Goal: Task Accomplishment & Management: Manage account settings

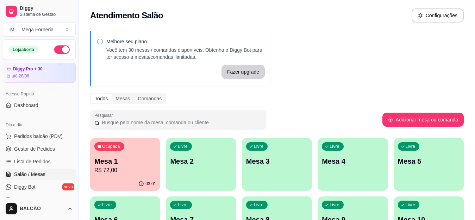
click at [134, 163] on p "Mesa 1" at bounding box center [125, 161] width 62 height 10
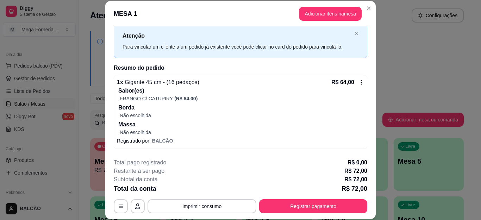
scroll to position [46, 0]
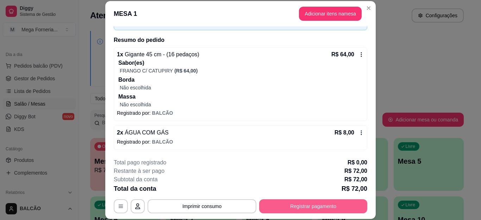
click at [268, 206] on button "Registrar pagamento" at bounding box center [313, 206] width 108 height 14
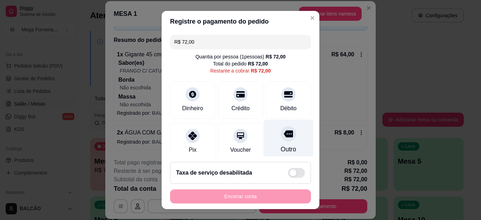
drag, startPoint x: 273, startPoint y: 98, endPoint x: 278, endPoint y: 105, distance: 8.9
click at [281, 98] on div at bounding box center [288, 94] width 14 height 14
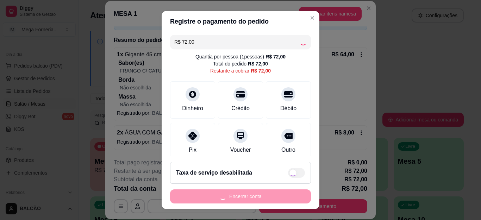
scroll to position [57, 0]
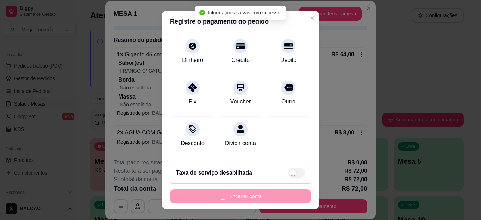
type input "R$ 0,00"
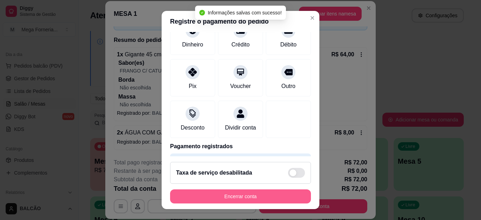
scroll to position [50, 0]
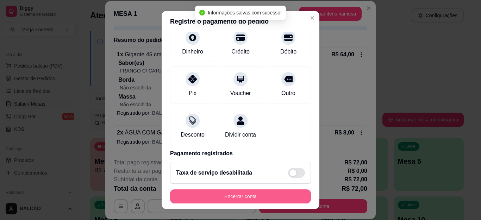
click at [252, 194] on button "Encerrar conta" at bounding box center [240, 197] width 141 height 14
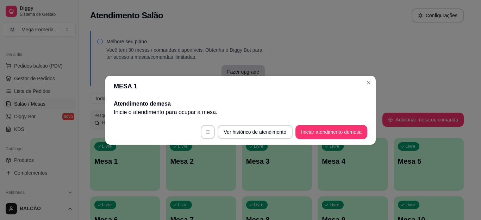
scroll to position [0, 0]
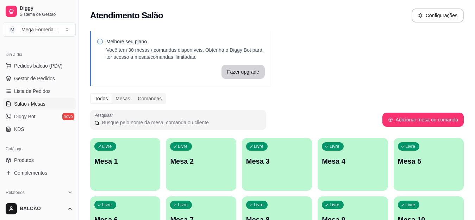
click at [269, 156] on p "Mesa 3" at bounding box center [277, 161] width 62 height 10
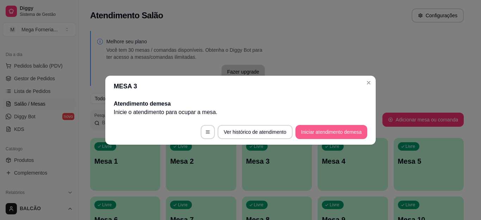
click at [320, 138] on button "Iniciar atendimento de mesa" at bounding box center [332, 132] width 72 height 14
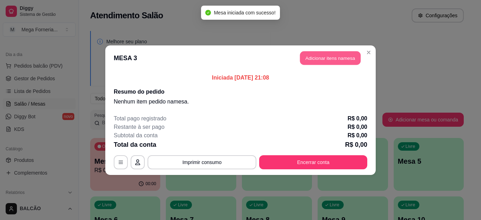
click at [321, 59] on button "Adicionar itens na mesa" at bounding box center [330, 58] width 61 height 14
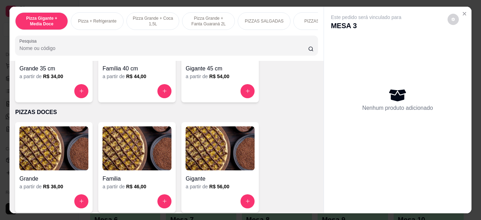
scroll to position [528, 0]
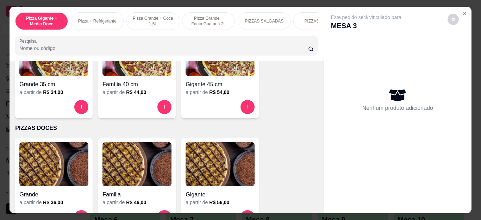
click at [157, 114] on div at bounding box center [137, 107] width 69 height 14
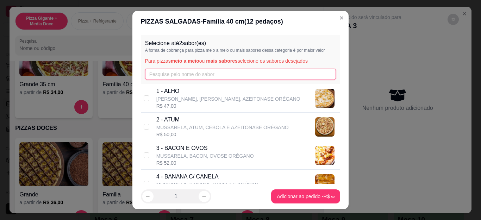
click at [172, 79] on input "text" at bounding box center [240, 74] width 191 height 11
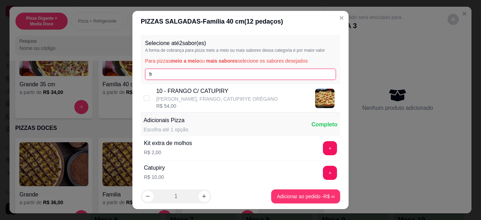
type input "fr"
click at [173, 101] on p "[PERSON_NAME], FRANGO, CATUPIRYE ORÉGANO" at bounding box center [217, 98] width 122 height 7
checkbox input "true"
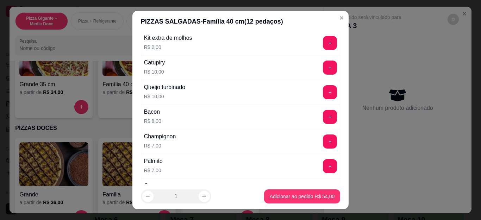
scroll to position [0, 0]
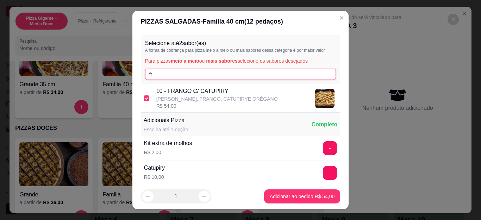
click at [148, 76] on input "fr" at bounding box center [240, 74] width 191 height 11
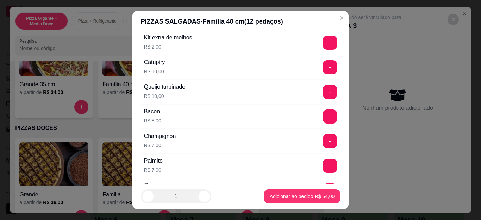
scroll to position [230, 0]
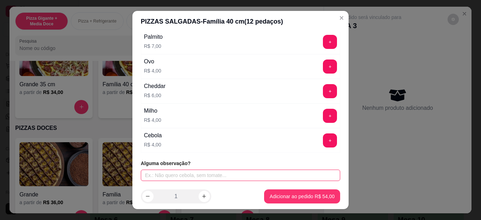
click at [179, 170] on input "text" at bounding box center [241, 175] width 200 height 11
type input "S"
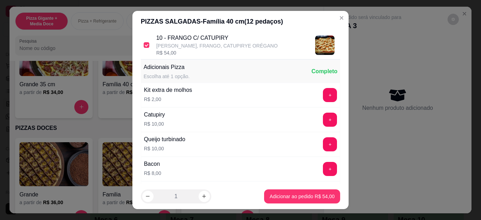
scroll to position [0, 0]
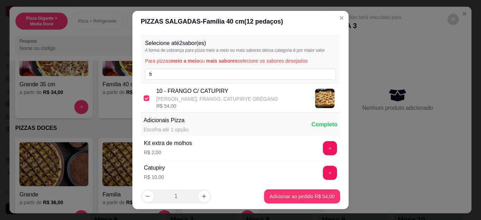
click at [172, 68] on div "Selecione até 2 sabor(es) A forma de cobrança para pizza meio a meio ou mais sa…" at bounding box center [241, 59] width 200 height 49
click at [171, 79] on input "fr" at bounding box center [240, 74] width 191 height 11
type input "f"
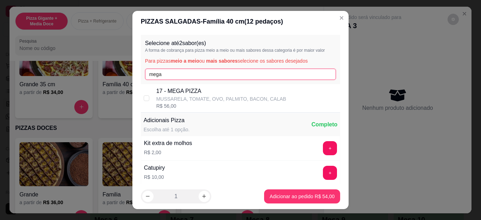
type input "mega"
click at [180, 85] on div "17 - MEGA PIZZA MUSSARELA, TOMATE, OVO, PALMITO, BACON, CALAB R$ 56,00" at bounding box center [241, 98] width 200 height 29
checkbox input "true"
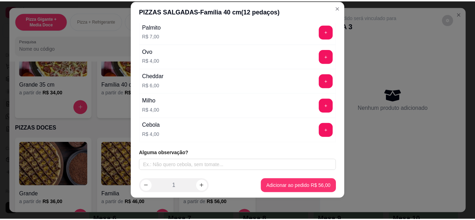
scroll to position [12, 0]
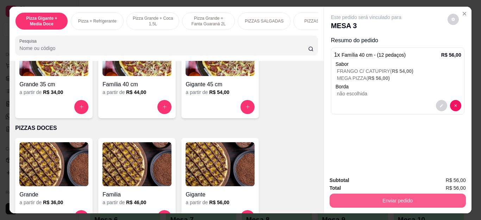
click at [348, 194] on button "Enviar pedido" at bounding box center [398, 201] width 136 height 14
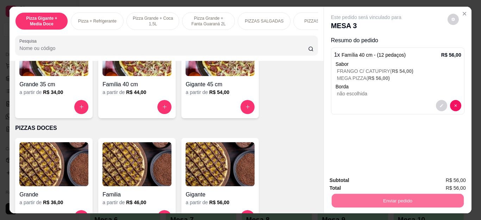
click at [352, 176] on button "Não registrar e enviar pedido" at bounding box center [374, 180] width 71 height 13
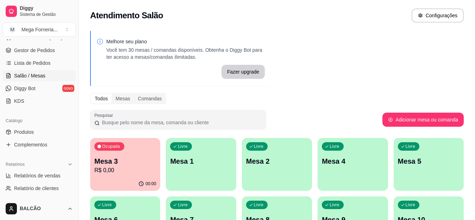
scroll to position [106, 0]
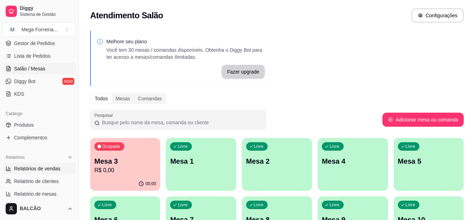
click at [35, 166] on span "Relatórios de vendas" at bounding box center [37, 168] width 47 height 7
select select "ALL"
select select "0"
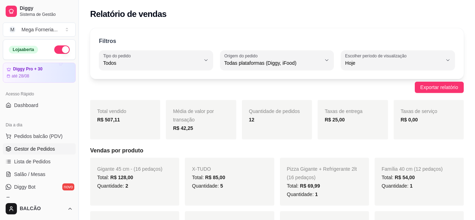
click at [38, 149] on span "Gestor de Pedidos" at bounding box center [34, 148] width 41 height 7
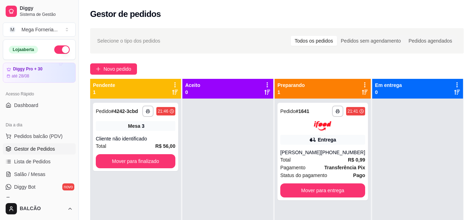
scroll to position [106, 0]
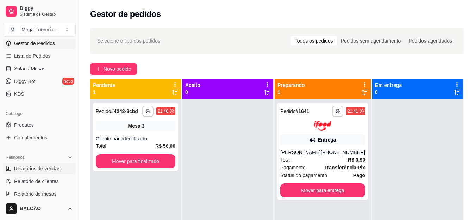
click at [51, 166] on span "Relatórios de vendas" at bounding box center [37, 168] width 47 height 7
select select "ALL"
select select "0"
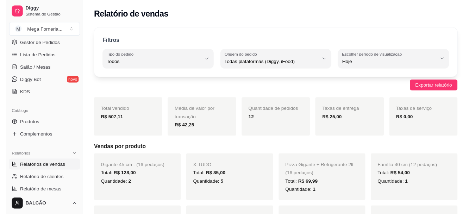
scroll to position [35, 0]
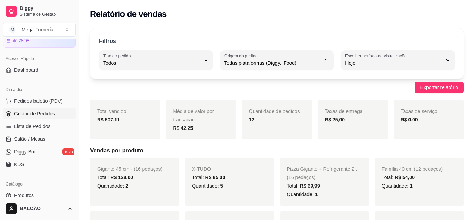
click at [56, 112] on link "Gestor de Pedidos" at bounding box center [39, 113] width 73 height 11
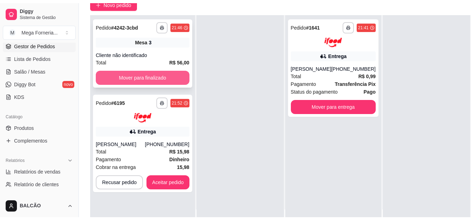
scroll to position [106, 0]
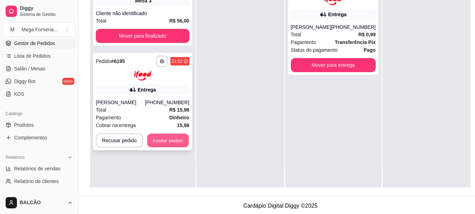
click at [162, 137] on button "Aceitar pedido" at bounding box center [168, 141] width 42 height 14
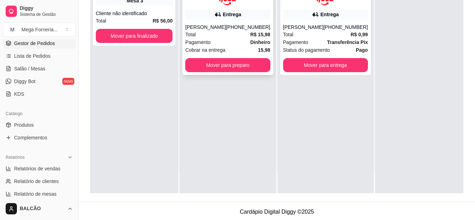
click at [192, 1] on div at bounding box center [227, 1] width 85 height 10
click at [312, 29] on div "[PERSON_NAME]" at bounding box center [303, 27] width 41 height 7
click at [250, 21] on div "**********" at bounding box center [227, 26] width 91 height 98
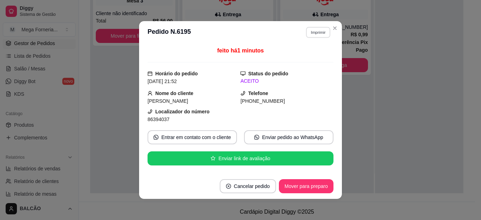
click at [308, 31] on button "Imprimir" at bounding box center [318, 32] width 24 height 11
click at [305, 57] on button "IMPRESSORA" at bounding box center [303, 56] width 51 height 11
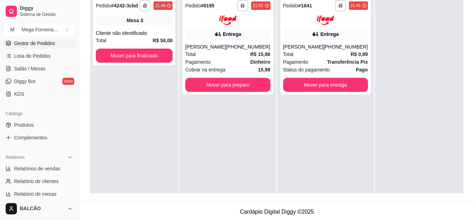
scroll to position [70, 0]
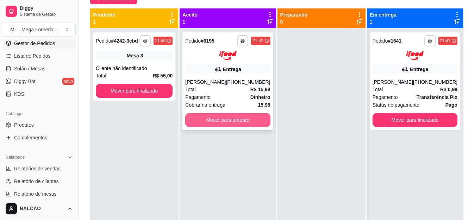
click at [230, 121] on button "Mover para preparo" at bounding box center [227, 120] width 85 height 14
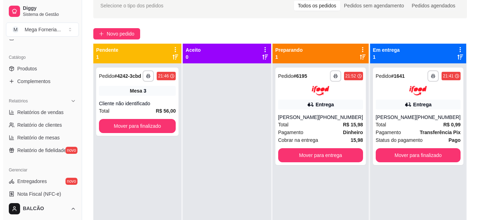
scroll to position [176, 0]
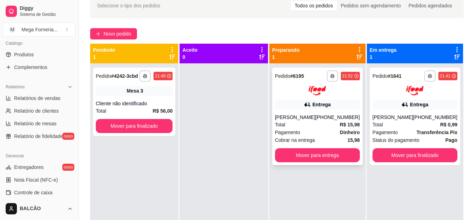
click at [314, 107] on div "Entrega" at bounding box center [317, 105] width 85 height 10
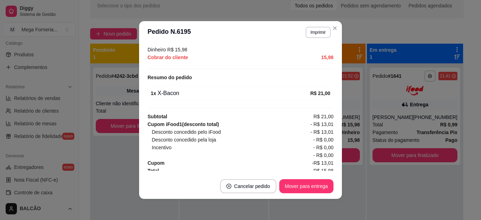
scroll to position [222, 0]
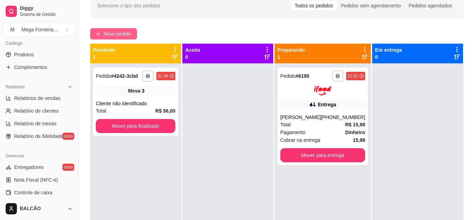
click at [107, 36] on span "Novo pedido" at bounding box center [118, 34] width 28 height 8
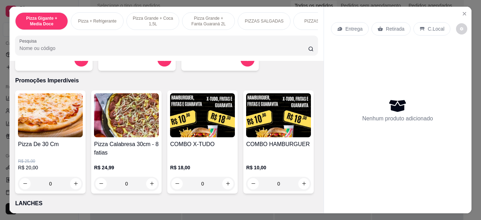
scroll to position [740, 0]
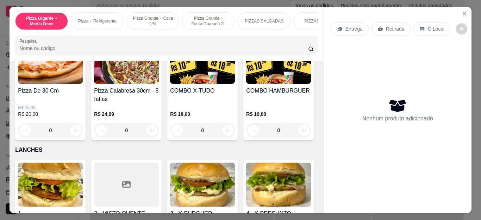
click at [74, 136] on div "0" at bounding box center [50, 130] width 65 height 14
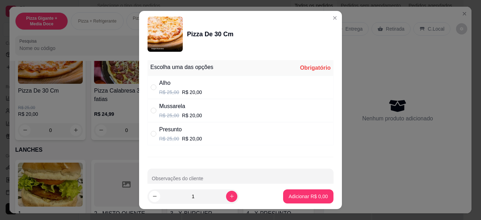
click at [155, 91] on div "" at bounding box center [155, 87] width 8 height 8
radio input "true"
click at [286, 199] on p "Adicionar R$ 20,00" at bounding box center [307, 196] width 42 height 7
type input "1"
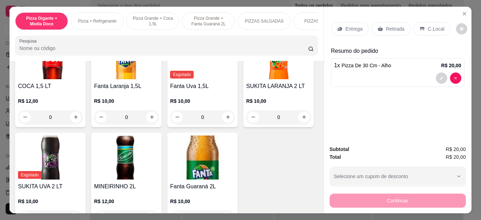
scroll to position [1621, 0]
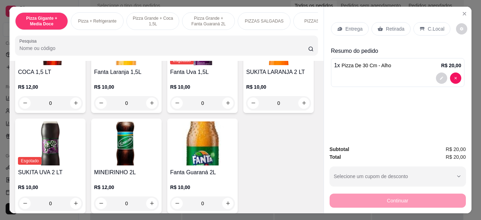
type input "2"
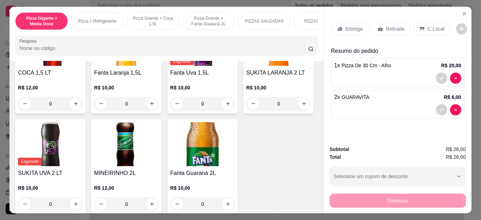
scroll to position [1621, 0]
click at [342, 27] on div "Entrega" at bounding box center [350, 28] width 38 height 13
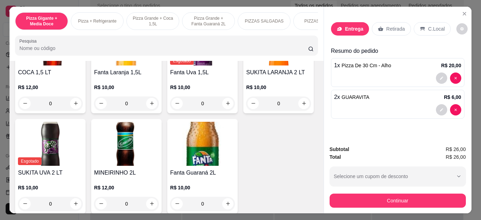
click at [207, 79] on input "text" at bounding box center [240, 79] width 141 height 11
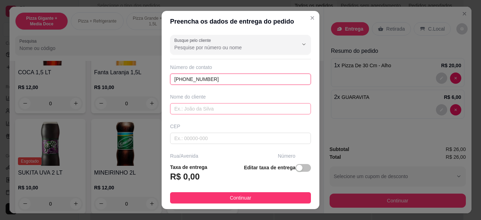
type input "[PHONE_NUMBER]"
click at [206, 111] on input "text" at bounding box center [240, 108] width 141 height 11
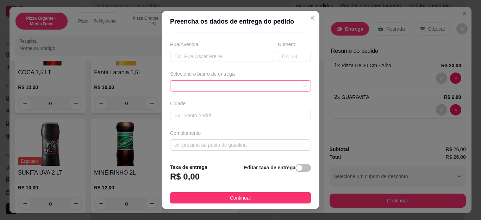
click at [209, 82] on div at bounding box center [240, 85] width 141 height 11
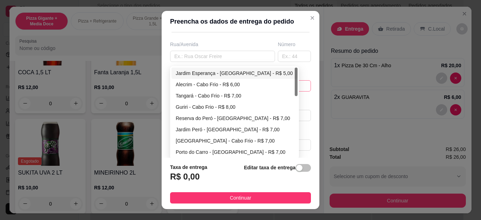
type input "[PERSON_NAME]"
click at [214, 76] on div "Jardim Esperança - [GEOGRAPHIC_DATA] - R$ 5,00" at bounding box center [235, 73] width 118 height 8
type input "Cabo Frio"
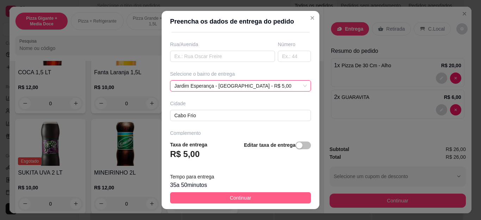
click at [221, 200] on button "Continuar" at bounding box center [240, 197] width 141 height 11
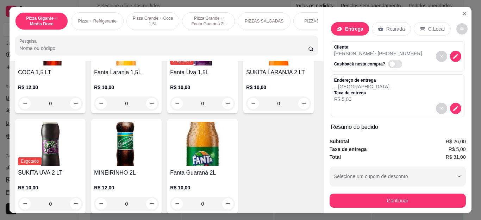
click at [336, 203] on button "Continuar" at bounding box center [398, 201] width 136 height 14
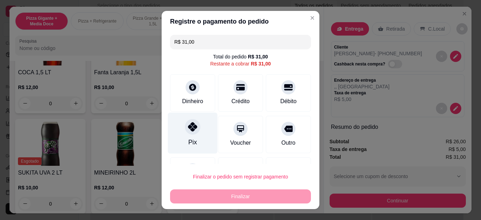
click at [188, 138] on div "Pix" at bounding box center [192, 142] width 8 height 9
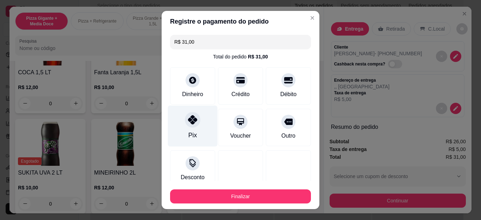
type input "R$ 0,00"
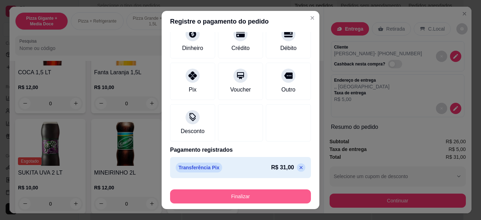
click at [204, 191] on button "Finalizar" at bounding box center [240, 197] width 141 height 14
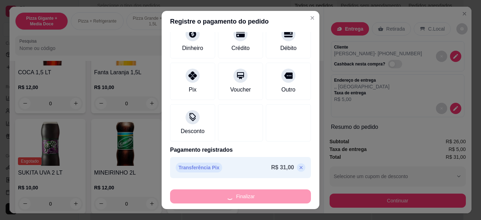
type input "0"
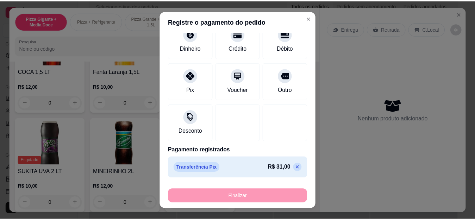
scroll to position [1621, 0]
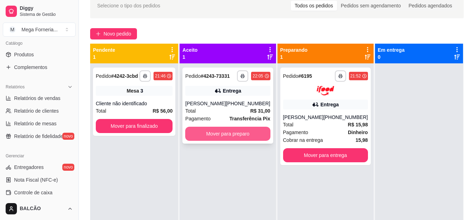
click at [246, 140] on button "Mover para preparo" at bounding box center [227, 134] width 85 height 14
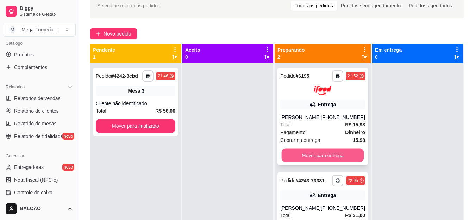
click at [311, 151] on button "Mover para entrega" at bounding box center [322, 155] width 82 height 14
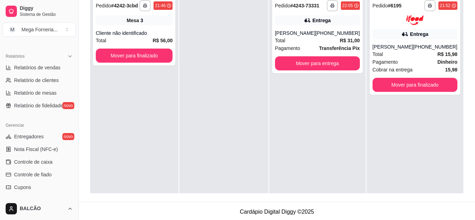
scroll to position [181, 0]
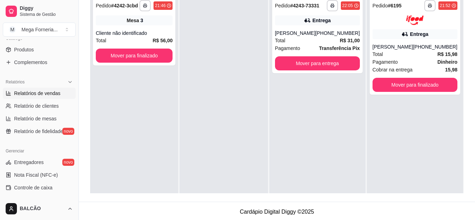
click at [29, 94] on span "Relatórios de vendas" at bounding box center [37, 93] width 47 height 7
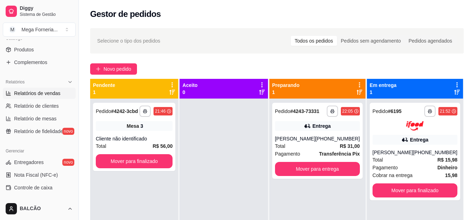
select select "ALL"
select select "0"
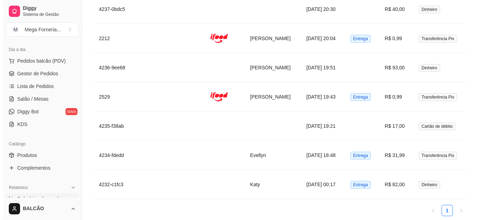
scroll to position [797, 0]
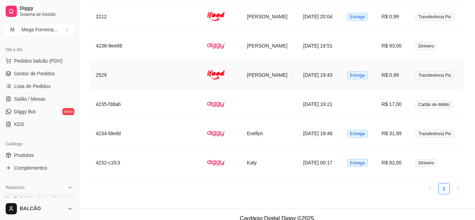
click at [216, 67] on td at bounding box center [222, 75] width 40 height 29
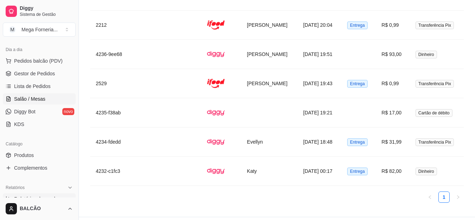
scroll to position [0, 0]
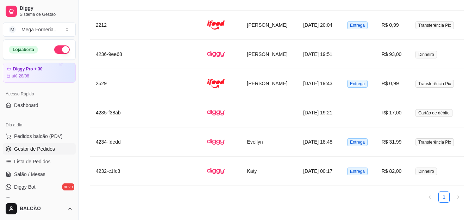
click at [42, 150] on span "Gestor de Pedidos" at bounding box center [34, 148] width 41 height 7
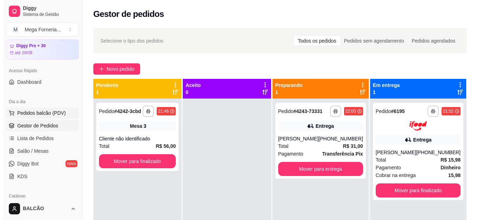
scroll to position [35, 0]
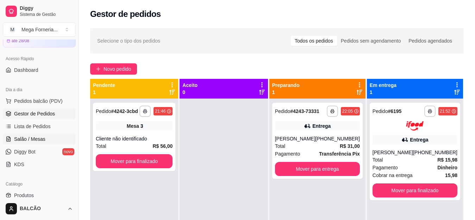
click at [38, 140] on span "Salão / Mesas" at bounding box center [29, 139] width 31 height 7
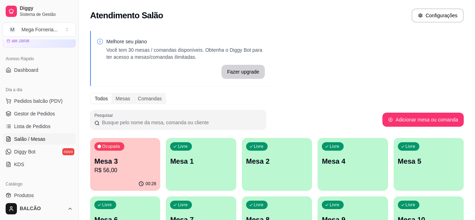
click at [115, 171] on p "R$ 56,00" at bounding box center [125, 170] width 62 height 8
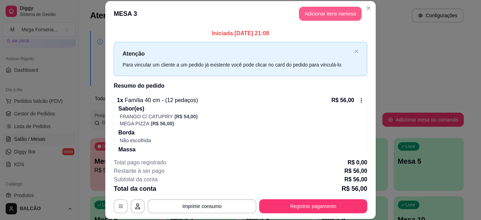
click at [306, 10] on button "Adicionar itens na mesa" at bounding box center [330, 14] width 63 height 14
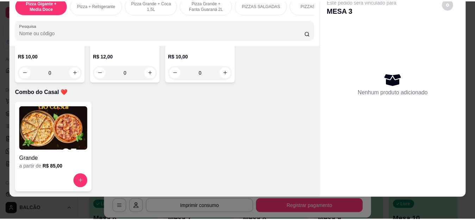
scroll to position [1973, 0]
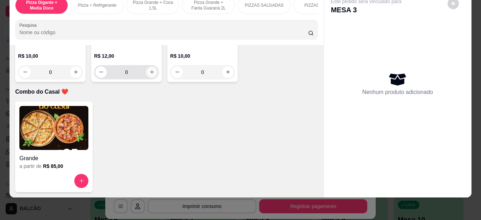
click at [146, 78] on button "increase-product-quantity" at bounding box center [151, 72] width 11 height 11
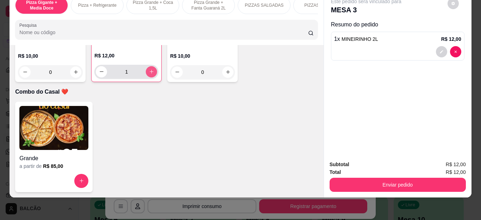
type input "1"
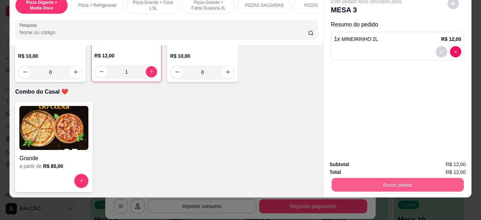
click at [353, 178] on button "Enviar pedido" at bounding box center [397, 185] width 132 height 14
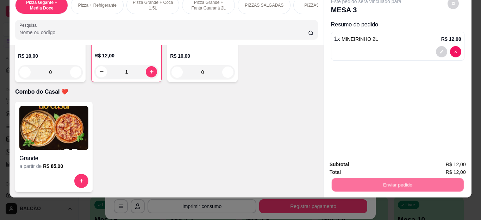
click at [346, 165] on button "Não registrar e enviar pedido" at bounding box center [373, 161] width 73 height 13
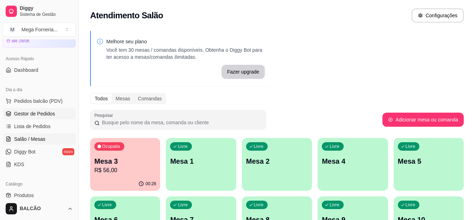
scroll to position [0, 0]
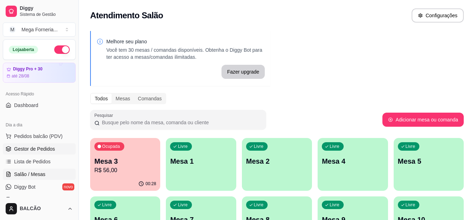
click at [48, 148] on span "Gestor de Pedidos" at bounding box center [34, 148] width 41 height 7
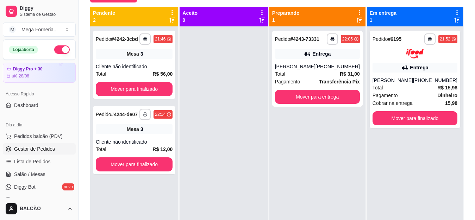
scroll to position [106, 0]
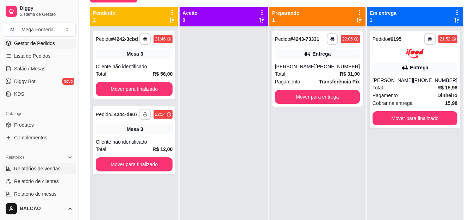
click at [43, 165] on span "Relatórios de vendas" at bounding box center [37, 168] width 47 height 7
select select "ALL"
select select "0"
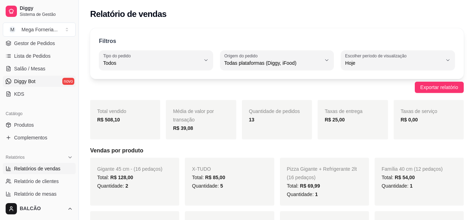
scroll to position [35, 0]
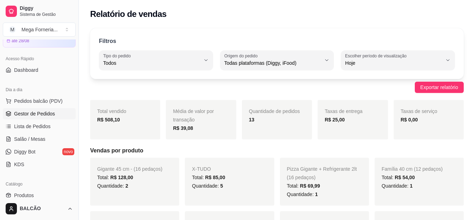
click at [48, 113] on span "Gestor de Pedidos" at bounding box center [34, 113] width 41 height 7
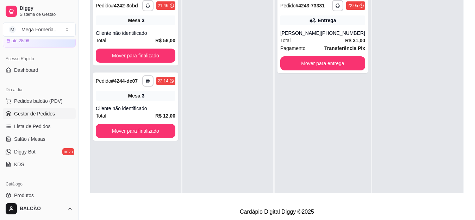
scroll to position [106, 0]
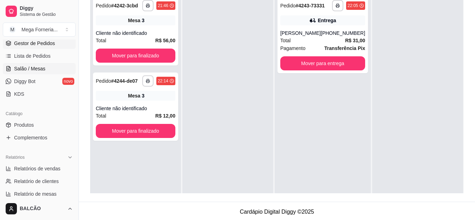
click at [38, 68] on span "Salão / Mesas" at bounding box center [29, 68] width 31 height 7
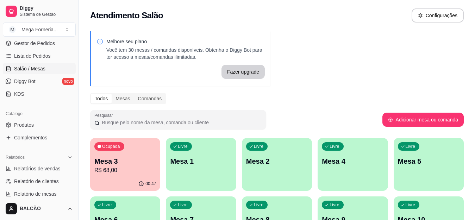
click at [115, 156] on p "Mesa 3" at bounding box center [125, 161] width 62 height 10
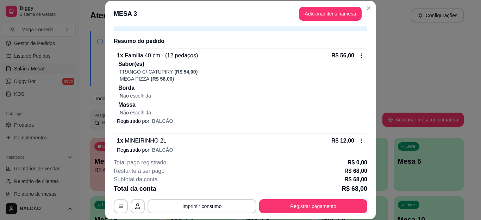
scroll to position [53, 0]
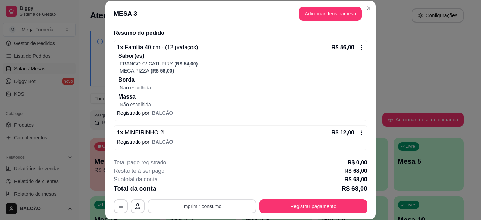
click at [188, 199] on button "Imprimir consumo" at bounding box center [202, 206] width 109 height 14
click at [283, 131] on div "1 x MINEIRINHO 2L R$ 12,00" at bounding box center [240, 133] width 247 height 8
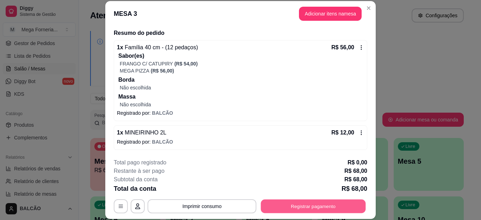
click at [305, 202] on button "Registrar pagamento" at bounding box center [313, 206] width 105 height 14
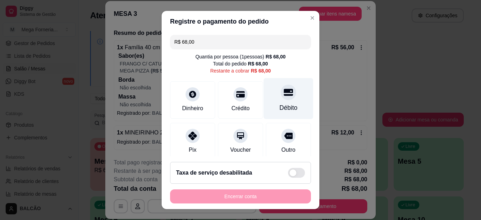
click at [264, 95] on div "Débito" at bounding box center [289, 98] width 50 height 41
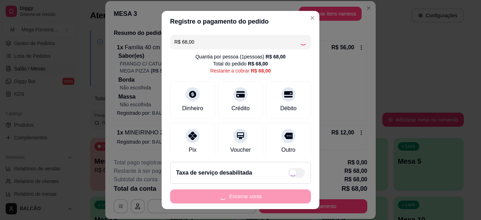
scroll to position [50, 0]
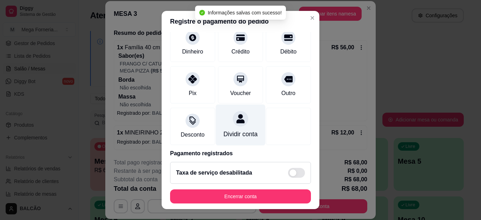
type input "R$ 0,00"
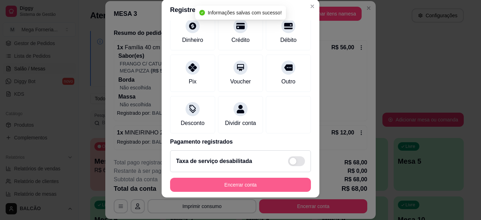
click at [248, 182] on button "Encerrar conta" at bounding box center [240, 185] width 141 height 14
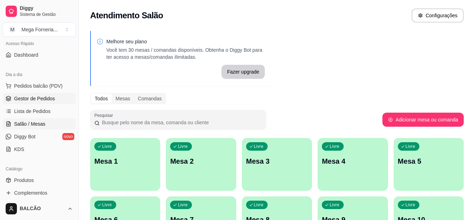
scroll to position [35, 0]
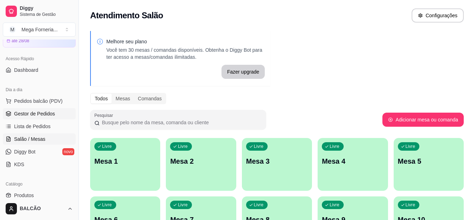
click at [28, 116] on span "Gestor de Pedidos" at bounding box center [34, 113] width 41 height 7
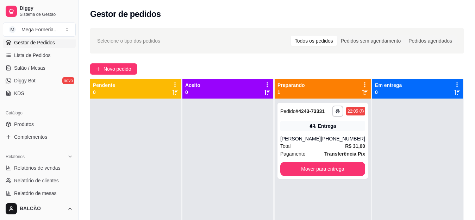
scroll to position [141, 0]
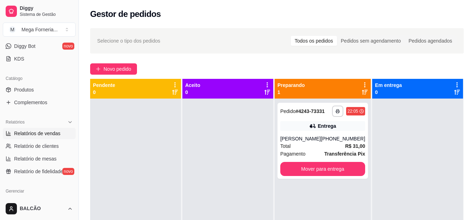
click at [32, 135] on span "Relatórios de vendas" at bounding box center [37, 133] width 47 height 7
select select "ALL"
select select "0"
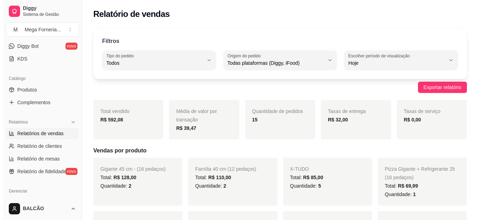
scroll to position [35, 0]
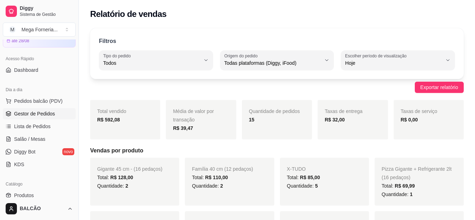
click at [43, 109] on link "Gestor de Pedidos" at bounding box center [39, 113] width 73 height 11
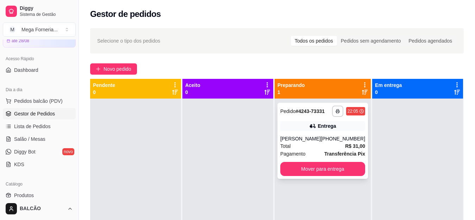
click at [309, 122] on div "Entrega" at bounding box center [322, 126] width 85 height 10
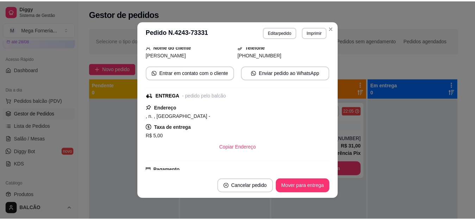
scroll to position [185, 0]
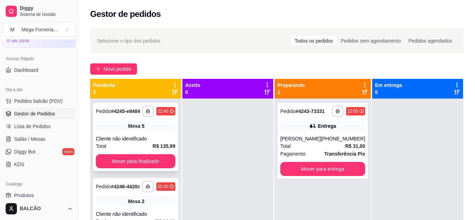
click at [149, 115] on button "button" at bounding box center [147, 111] width 11 height 11
click at [119, 135] on button "IMPRESSORA" at bounding box center [129, 135] width 51 height 11
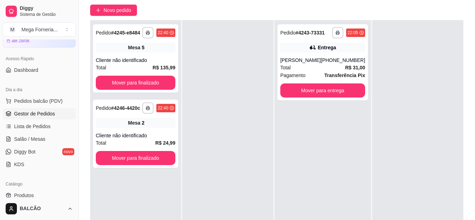
scroll to position [106, 0]
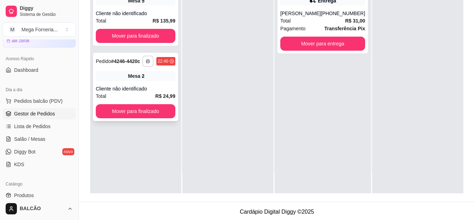
click at [150, 60] on button "button" at bounding box center [147, 61] width 11 height 11
click at [150, 81] on div "Escolha a impressora IMPRESSORA" at bounding box center [129, 81] width 58 height 24
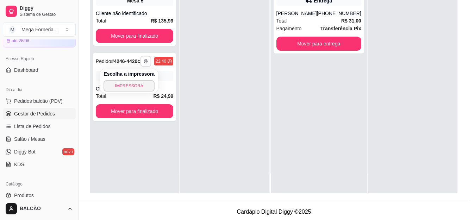
click at [144, 85] on button "IMPRESSORA" at bounding box center [129, 85] width 51 height 11
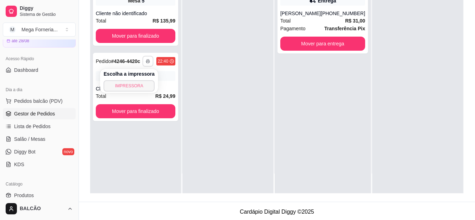
click at [144, 85] on button "IMPRESSORA" at bounding box center [129, 85] width 51 height 11
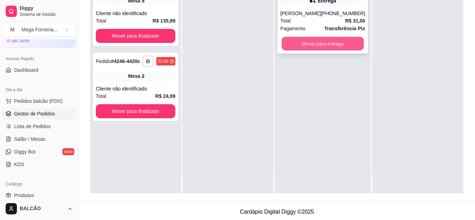
click at [341, 46] on button "Mover para entrega" at bounding box center [322, 44] width 82 height 14
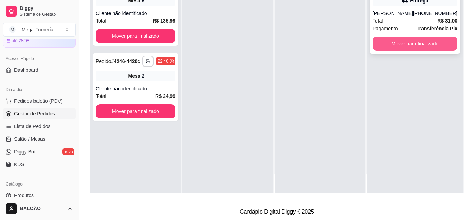
click at [396, 45] on button "Mover para finalizado" at bounding box center [415, 44] width 85 height 14
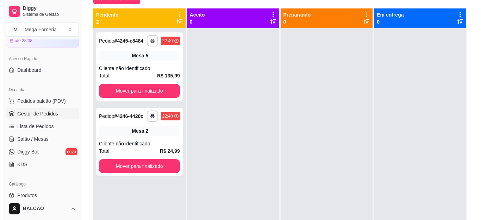
scroll to position [0, 0]
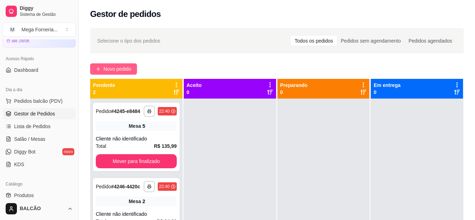
click at [111, 64] on button "Novo pedido" at bounding box center [113, 68] width 47 height 11
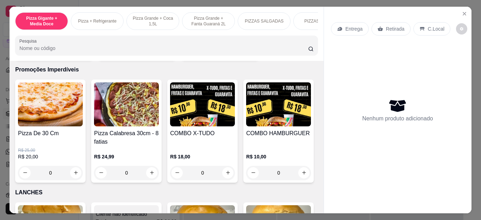
scroll to position [705, 0]
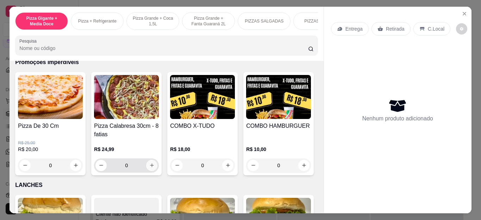
click at [149, 168] on icon "increase-product-quantity" at bounding box center [151, 165] width 5 height 5
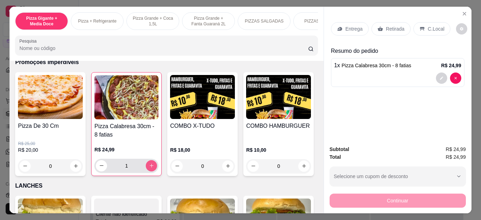
type input "1"
click at [400, 25] on p "Retirada" at bounding box center [395, 28] width 19 height 7
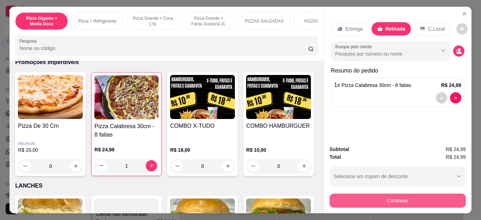
click at [352, 200] on button "Continuar" at bounding box center [398, 201] width 136 height 14
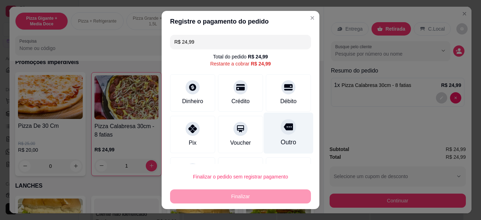
click at [284, 129] on icon at bounding box center [288, 127] width 9 height 7
type input "R$ 0,00"
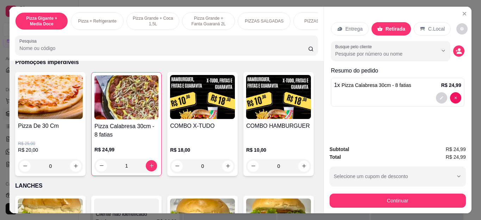
click at [233, 176] on div "Pizza De 30 Cm R$ 25,00 R$ 20,00 0 Pizza Calabresa 30cm - 8 fatias R$ 24,99 1 C…" at bounding box center [166, 124] width 303 height 104
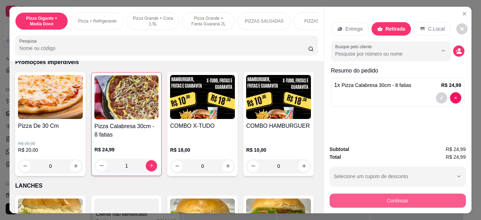
click at [352, 197] on button "Continuar" at bounding box center [398, 201] width 136 height 14
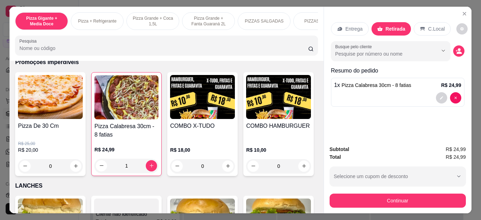
click at [277, 137] on div "Outro" at bounding box center [289, 134] width 50 height 42
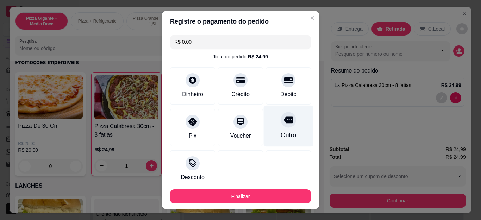
type input "R$ 0,00"
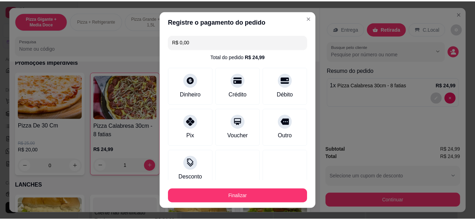
scroll to position [46, 0]
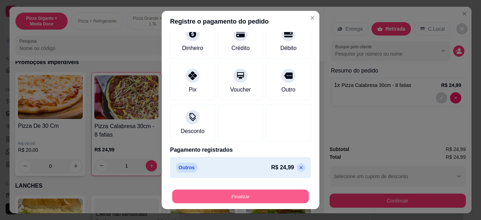
click at [255, 192] on button "Finalizar" at bounding box center [240, 197] width 137 height 14
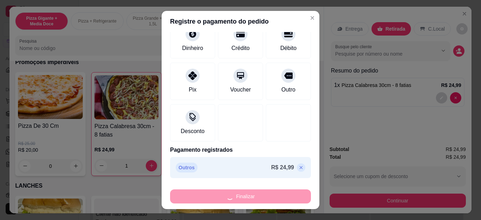
type input "0"
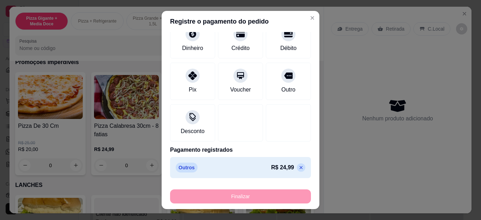
type input "-R$ 24,99"
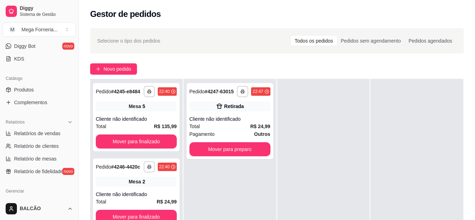
scroll to position [247, 0]
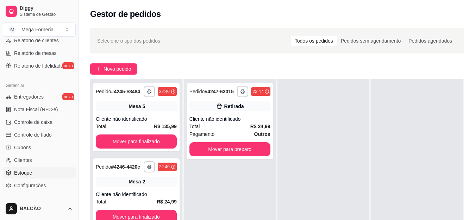
click at [22, 173] on span "Estoque" at bounding box center [23, 172] width 18 height 7
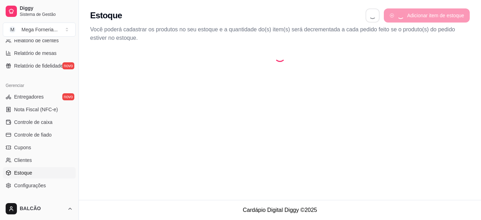
select select "QUANTITY_ORDER"
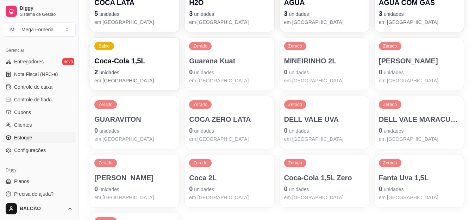
scroll to position [211, 0]
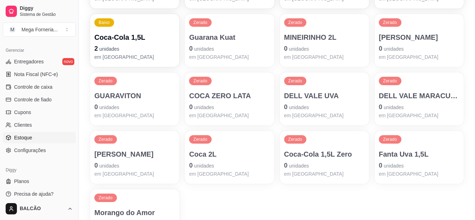
click at [300, 49] on span "unidades" at bounding box center [299, 49] width 20 height 6
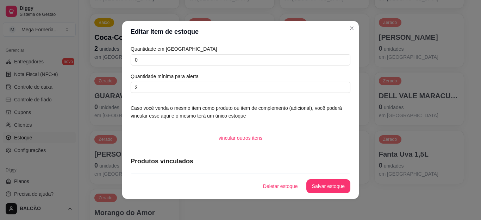
click at [198, 51] on article "Quantidade em [GEOGRAPHIC_DATA]" at bounding box center [241, 49] width 220 height 8
click at [185, 63] on input "0" at bounding box center [241, 59] width 220 height 11
type input "2"
click at [342, 189] on button "Salvar estoque" at bounding box center [328, 186] width 44 height 14
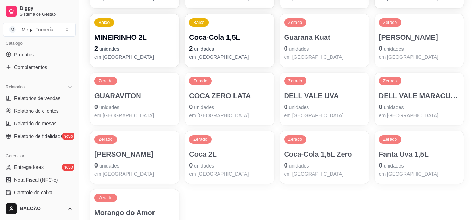
scroll to position [106, 0]
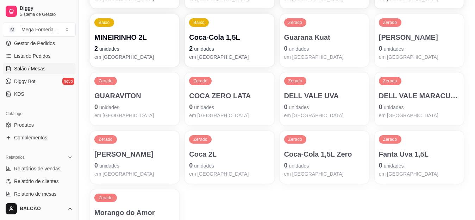
click at [45, 66] on link "Salão / Mesas" at bounding box center [39, 68] width 73 height 11
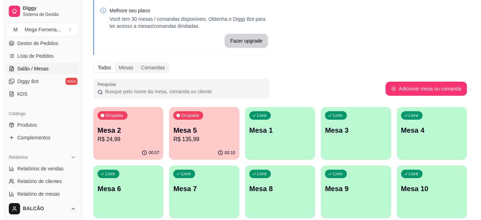
scroll to position [35, 0]
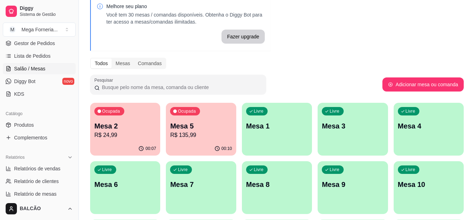
click at [201, 135] on p "R$ 135,99" at bounding box center [201, 135] width 62 height 8
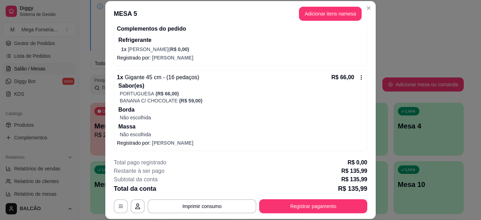
scroll to position [142, 0]
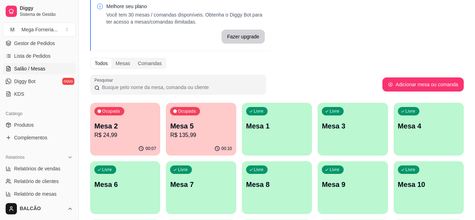
click at [117, 116] on div "Ocupada Mesa 2 R$ 24,99" at bounding box center [125, 122] width 70 height 39
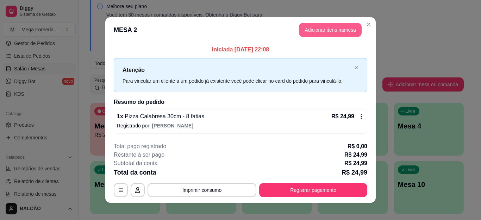
click at [339, 37] on button "Adicionar itens na mesa" at bounding box center [330, 30] width 63 height 14
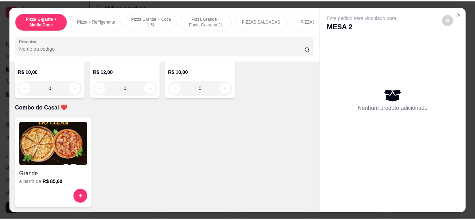
scroll to position [1973, 0]
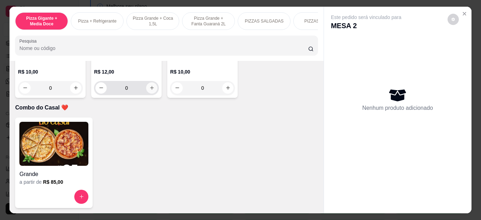
click at [150, 94] on button "increase-product-quantity" at bounding box center [151, 87] width 11 height 11
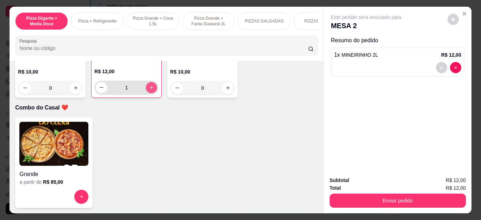
type input "1"
click at [370, 200] on button "Enviar pedido" at bounding box center [398, 201] width 136 height 14
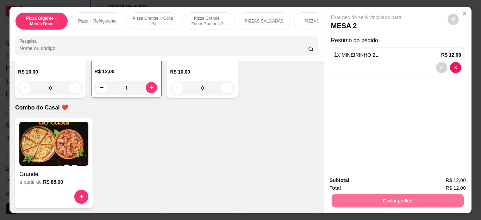
click at [353, 179] on button "Não registrar e enviar pedido" at bounding box center [373, 180] width 73 height 13
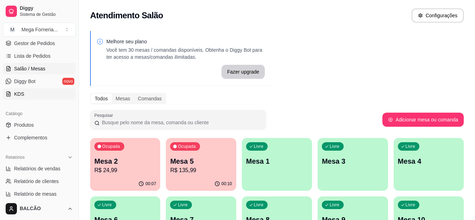
scroll to position [70, 0]
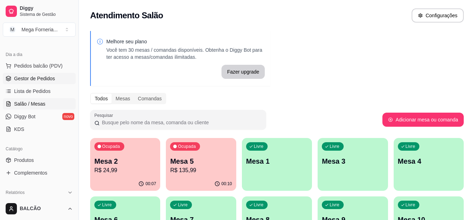
click at [48, 74] on link "Gestor de Pedidos" at bounding box center [39, 78] width 73 height 11
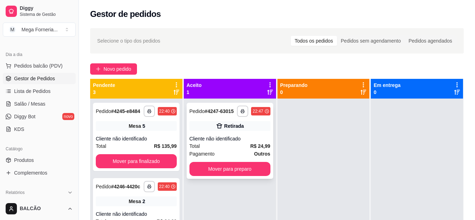
scroll to position [20, 0]
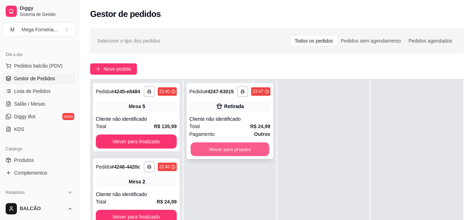
click at [238, 148] on button "Mover para preparo" at bounding box center [230, 150] width 79 height 14
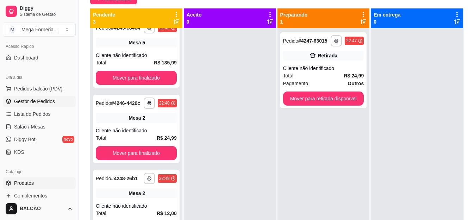
scroll to position [35, 0]
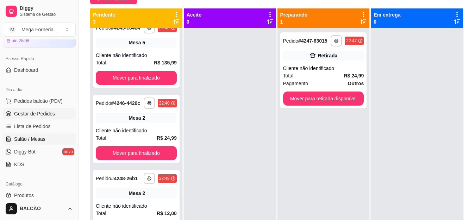
click at [33, 141] on span "Salão / Mesas" at bounding box center [29, 139] width 31 height 7
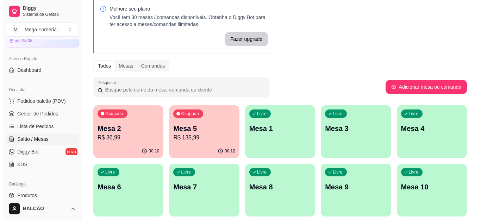
scroll to position [70, 0]
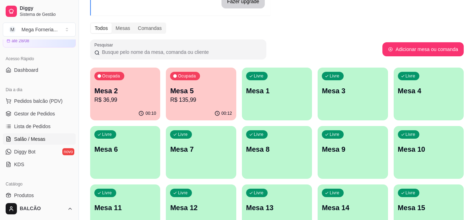
click at [186, 87] on p "Mesa 5" at bounding box center [201, 91] width 62 height 10
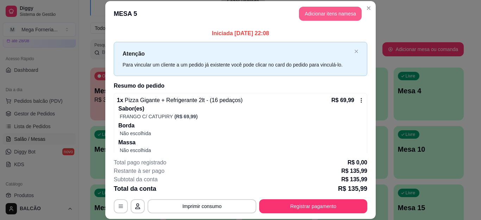
click at [351, 12] on button "Adicionar itens na mesa" at bounding box center [330, 14] width 63 height 14
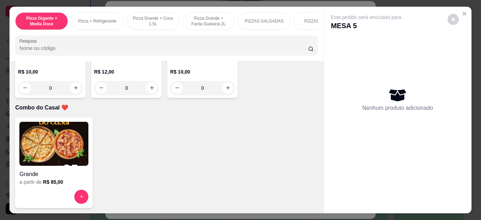
scroll to position [1797, 0]
type input "1"
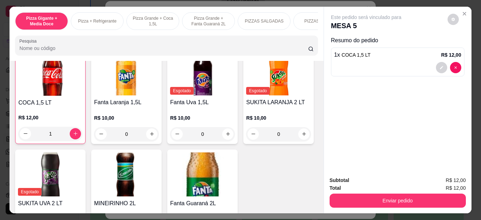
scroll to position [1585, 0]
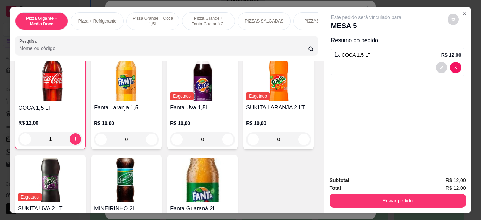
type input "1"
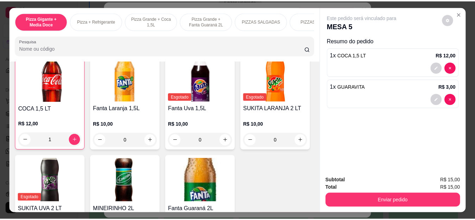
scroll to position [1586, 0]
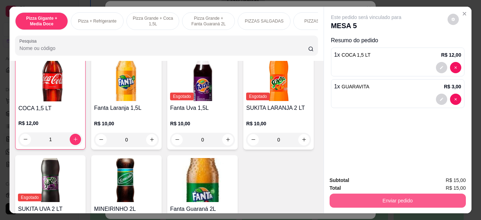
click at [346, 203] on button "Enviar pedido" at bounding box center [398, 201] width 136 height 14
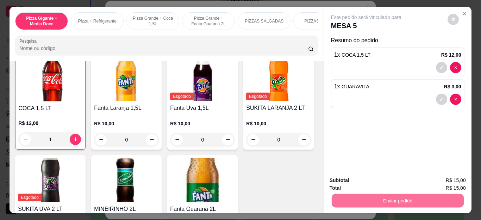
click at [359, 175] on button "Não registrar e enviar pedido" at bounding box center [373, 180] width 73 height 13
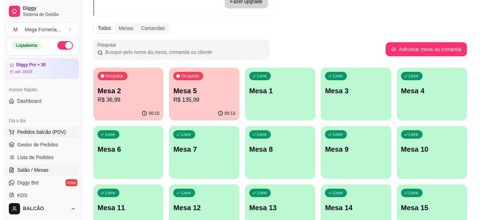
scroll to position [0, 0]
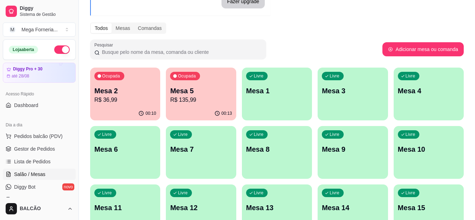
click at [103, 100] on p "R$ 36,99" at bounding box center [125, 100] width 62 height 8
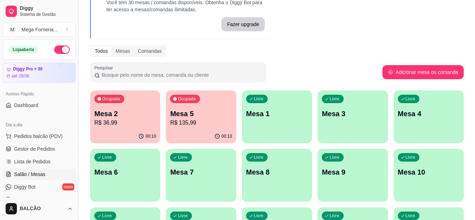
scroll to position [35, 0]
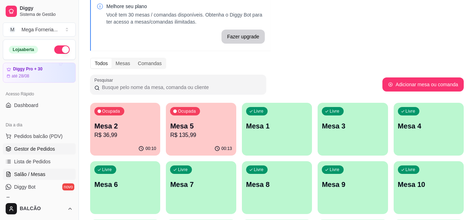
click at [34, 153] on link "Gestor de Pedidos" at bounding box center [39, 148] width 73 height 11
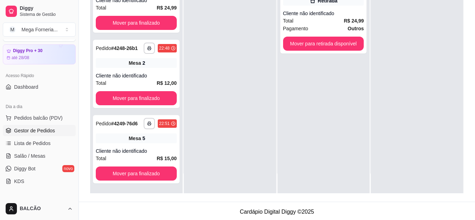
scroll to position [35, 0]
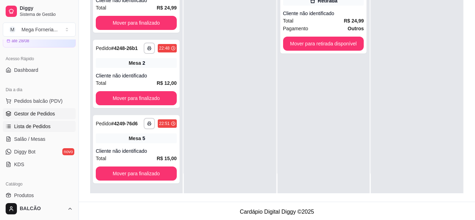
click at [30, 128] on span "Lista de Pedidos" at bounding box center [32, 126] width 37 height 7
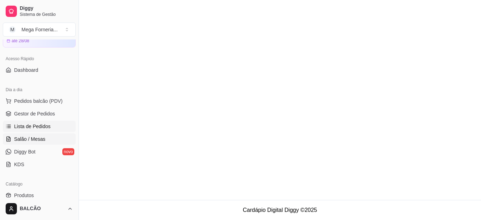
click at [29, 138] on span "Salão / Mesas" at bounding box center [29, 139] width 31 height 7
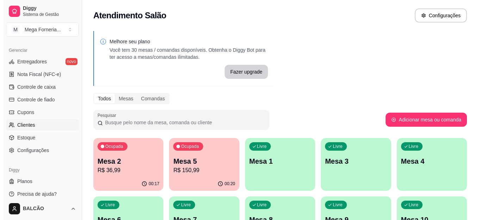
scroll to position [247, 0]
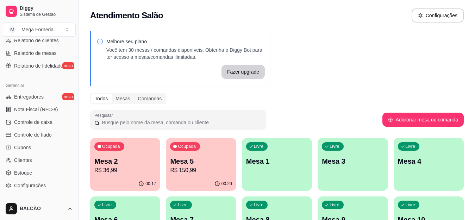
click at [198, 156] on p "Mesa 5" at bounding box center [201, 161] width 62 height 10
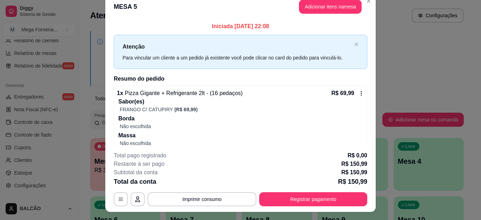
scroll to position [0, 0]
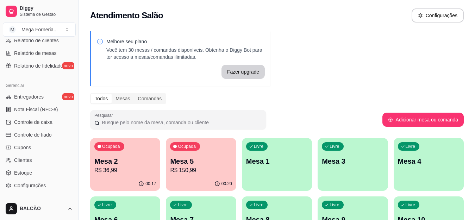
click at [140, 159] on p "Mesa 2" at bounding box center [125, 161] width 62 height 10
click at [218, 160] on p "Mesa 5" at bounding box center [201, 161] width 62 height 10
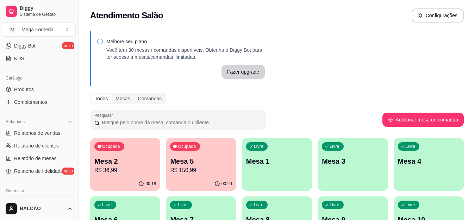
scroll to position [141, 0]
click at [44, 135] on span "Relatórios de vendas" at bounding box center [37, 133] width 47 height 7
select select "ALL"
select select "0"
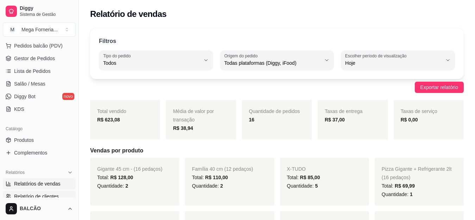
scroll to position [70, 0]
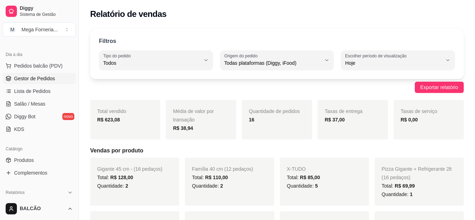
click at [31, 80] on span "Gestor de Pedidos" at bounding box center [34, 78] width 41 height 7
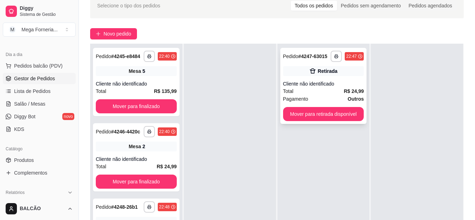
click at [319, 82] on div "Cliente não identificado" at bounding box center [323, 83] width 81 height 7
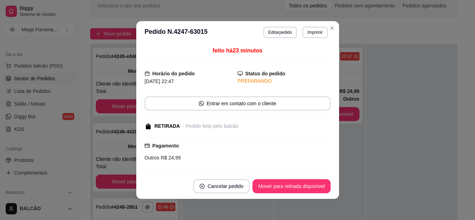
click at [284, 39] on header "**********" at bounding box center [237, 32] width 203 height 23
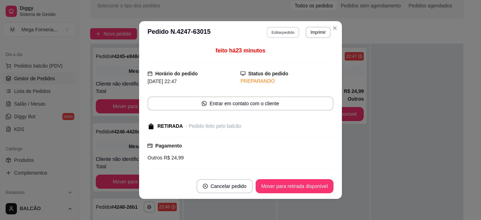
click at [283, 33] on button "Editar pedido" at bounding box center [283, 32] width 33 height 11
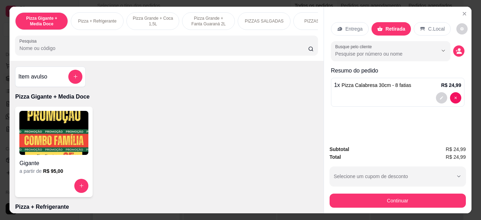
click at [455, 12] on div "Entrega Retirada C.Local Busque pelo cliente Resumo do pedido 1 x Pizza Calabre…" at bounding box center [398, 74] width 148 height 134
click at [459, 10] on button "Close" at bounding box center [464, 13] width 11 height 11
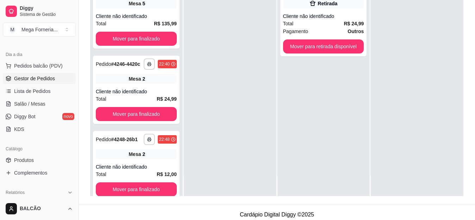
scroll to position [106, 0]
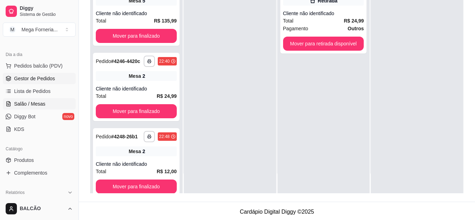
click at [37, 104] on span "Salão / Mesas" at bounding box center [29, 103] width 31 height 7
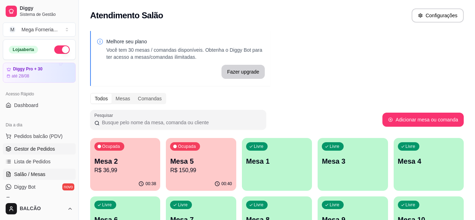
click at [33, 147] on span "Gestor de Pedidos" at bounding box center [34, 148] width 41 height 7
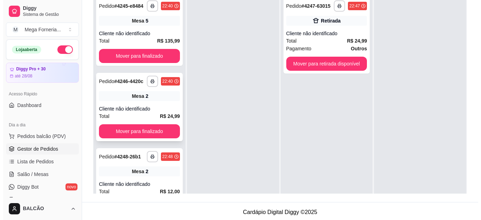
scroll to position [106, 0]
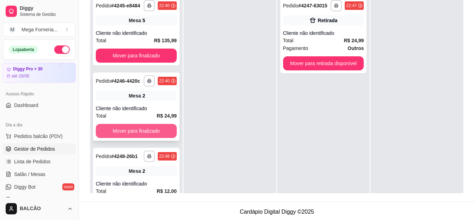
click at [124, 138] on button "Mover para finalizado" at bounding box center [136, 131] width 81 height 14
click at [125, 138] on button "Mover para finalizado" at bounding box center [136, 131] width 81 height 14
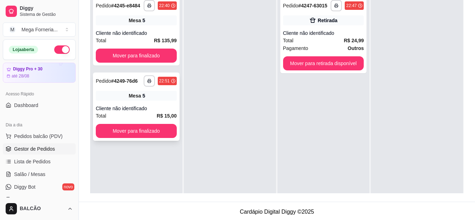
click at [125, 138] on div "**********" at bounding box center [136, 107] width 87 height 68
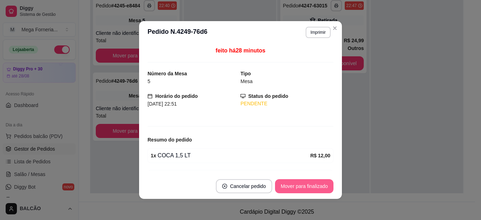
click at [301, 187] on button "Mover para finalizado" at bounding box center [304, 186] width 58 height 14
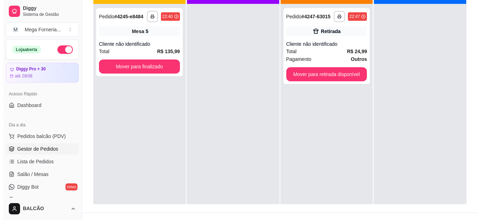
scroll to position [35, 0]
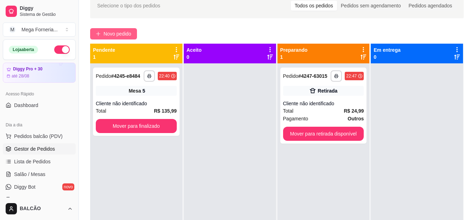
click at [105, 33] on span "Novo pedido" at bounding box center [118, 34] width 28 height 8
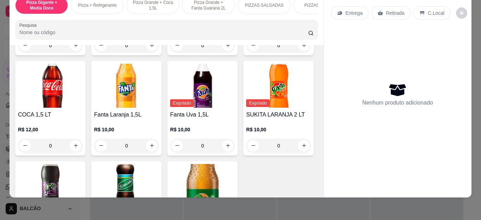
scroll to position [1598, 0]
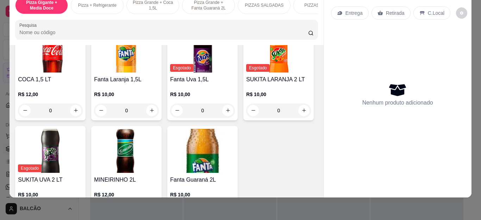
type input "1"
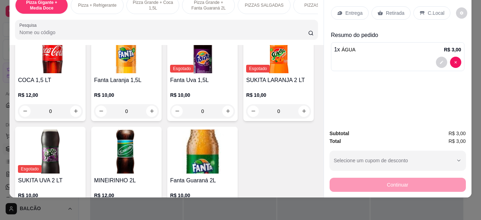
click at [378, 10] on icon at bounding box center [381, 13] width 6 height 6
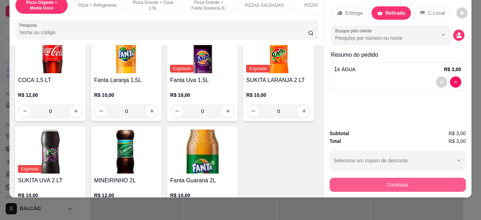
click at [349, 178] on button "Continuar" at bounding box center [398, 185] width 136 height 14
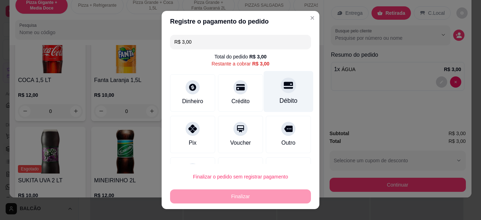
click at [280, 97] on div "Débito" at bounding box center [289, 100] width 18 height 9
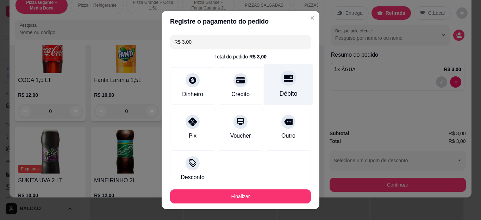
type input "R$ 0,00"
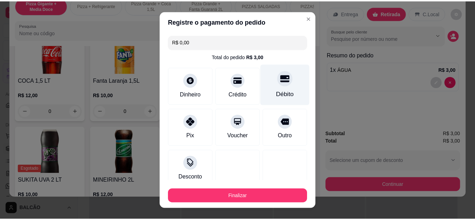
scroll to position [46, 0]
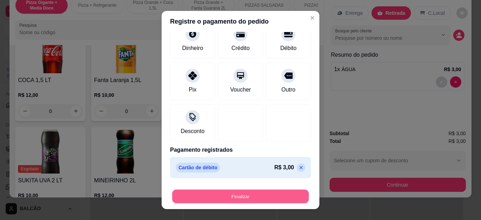
click at [268, 202] on button "Finalizar" at bounding box center [240, 197] width 137 height 14
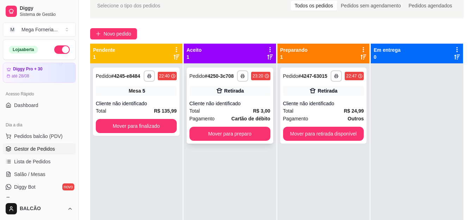
click at [242, 114] on div "Total R$ 3,00" at bounding box center [230, 111] width 81 height 8
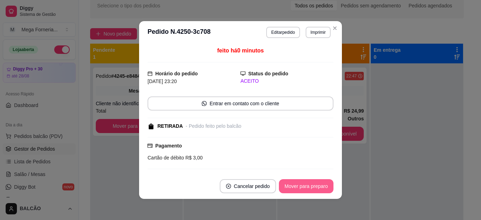
click at [312, 185] on button "Mover para preparo" at bounding box center [306, 186] width 55 height 14
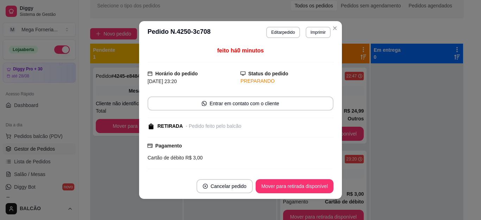
click at [312, 185] on button "Mover para retirada disponível" at bounding box center [295, 186] width 78 height 14
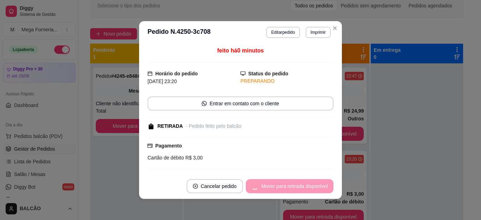
click at [312, 185] on button "Mover para retirada disponível" at bounding box center [290, 186] width 88 height 14
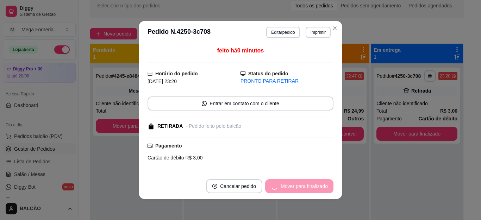
click at [312, 185] on div "Mover para finalizado" at bounding box center [299, 186] width 68 height 14
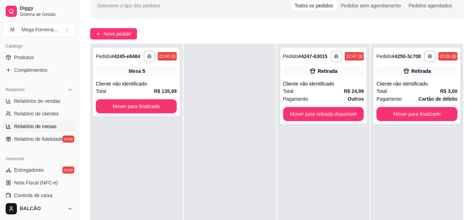
scroll to position [176, 0]
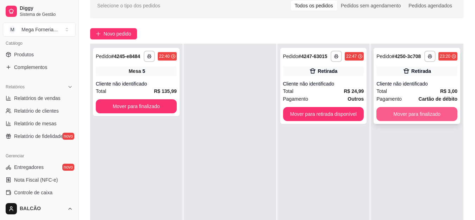
click at [394, 117] on button "Mover para finalizado" at bounding box center [417, 114] width 81 height 14
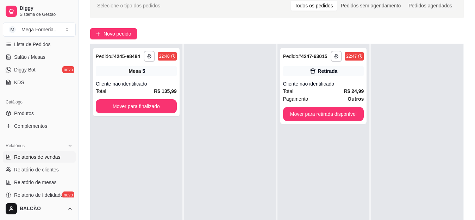
scroll to position [106, 0]
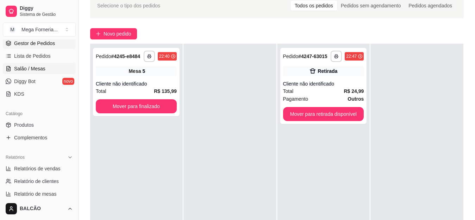
click at [25, 73] on link "Salão / Mesas" at bounding box center [39, 68] width 73 height 11
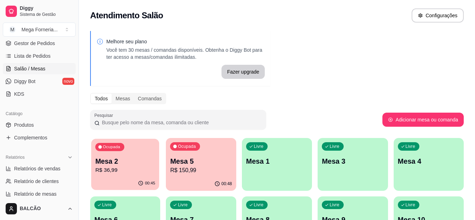
click at [107, 167] on p "R$ 36,99" at bounding box center [125, 170] width 60 height 8
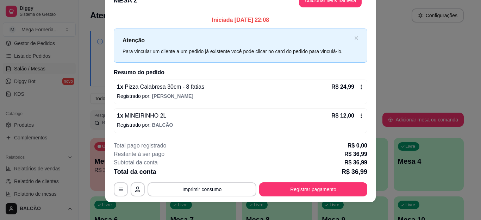
scroll to position [20, 0]
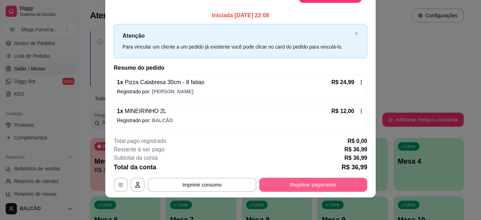
click at [304, 184] on button "Registrar pagamento" at bounding box center [313, 185] width 108 height 14
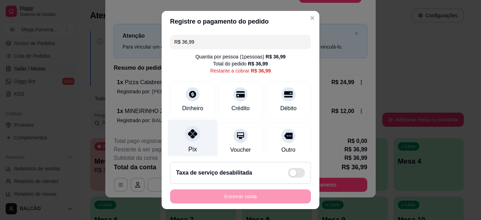
click at [194, 135] on div "Pix" at bounding box center [193, 140] width 50 height 41
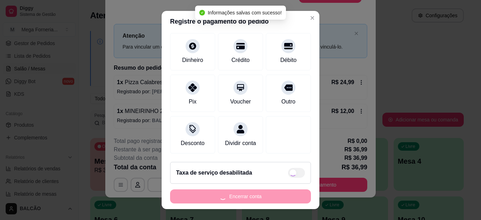
type input "R$ 0,00"
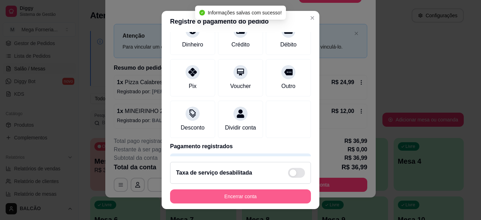
scroll to position [50, 0]
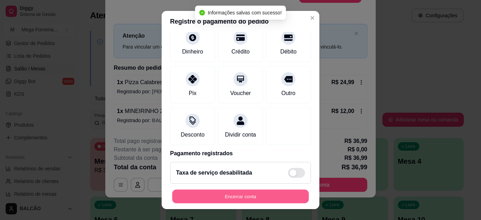
click at [246, 198] on button "Encerrar conta" at bounding box center [240, 197] width 137 height 14
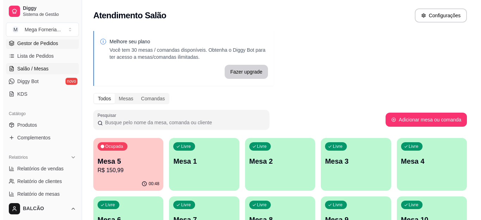
scroll to position [35, 0]
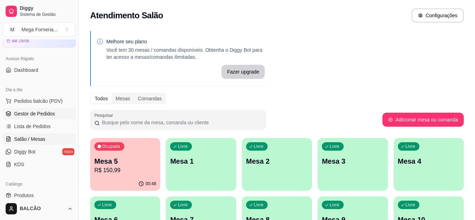
click at [35, 112] on span "Gestor de Pedidos" at bounding box center [34, 113] width 41 height 7
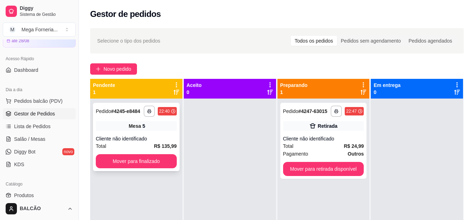
click at [160, 130] on div "Mesa 5" at bounding box center [136, 126] width 81 height 10
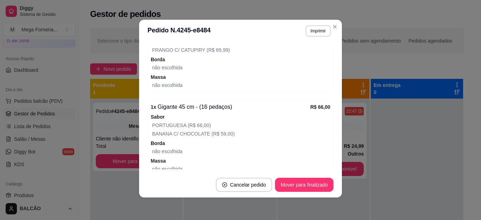
scroll to position [178, 0]
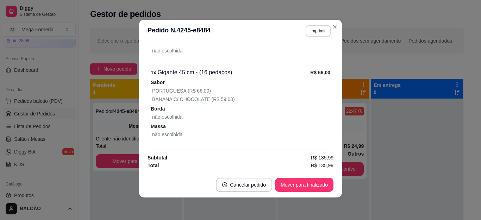
click at [336, 22] on header "**********" at bounding box center [240, 31] width 203 height 23
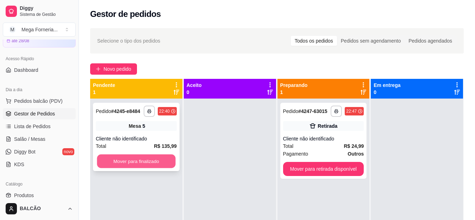
click at [106, 168] on button "Mover para finalizado" at bounding box center [136, 162] width 79 height 14
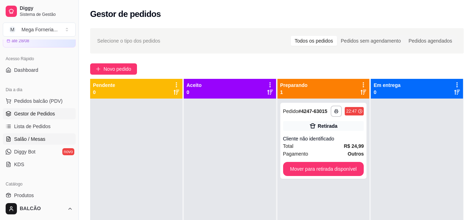
click at [25, 142] on span "Salão / Mesas" at bounding box center [29, 139] width 31 height 7
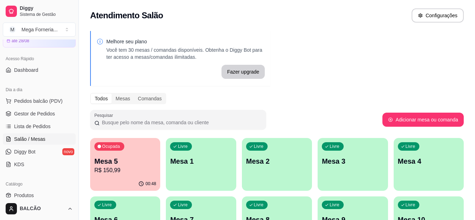
click at [129, 147] on div "Ocupada Mesa 5 R$ 150,99" at bounding box center [125, 157] width 70 height 39
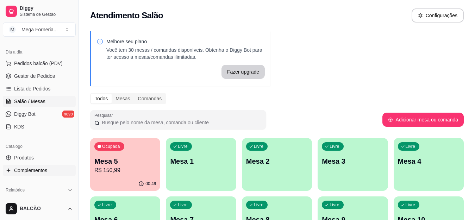
scroll to position [106, 0]
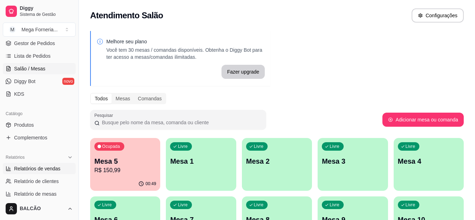
click at [36, 171] on span "Relatórios de vendas" at bounding box center [37, 168] width 47 height 7
select select "ALL"
select select "0"
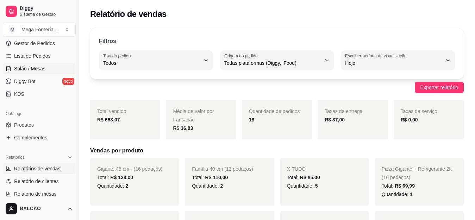
click at [29, 67] on span "Salão / Mesas" at bounding box center [29, 68] width 31 height 7
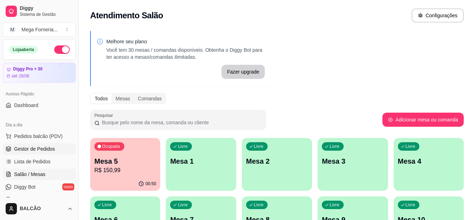
click at [23, 145] on link "Gestor de Pedidos" at bounding box center [39, 148] width 73 height 11
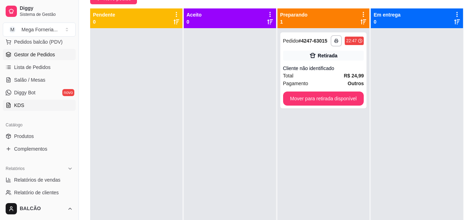
scroll to position [141, 0]
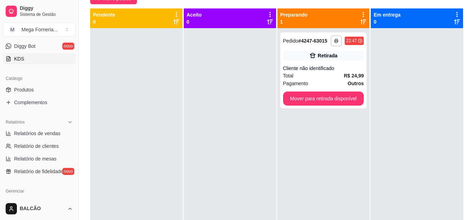
click at [38, 131] on span "Relatórios de vendas" at bounding box center [37, 133] width 47 height 7
select select "ALL"
select select "0"
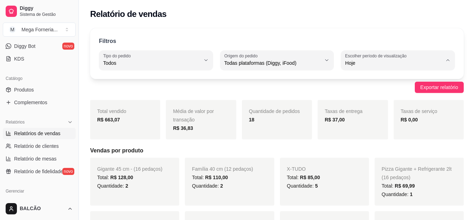
click at [170, 92] on div "Exportar relatório" at bounding box center [277, 87] width 374 height 11
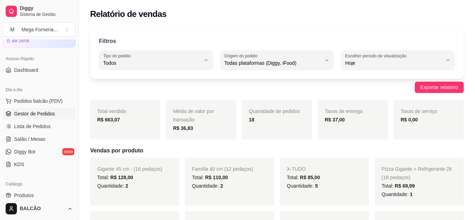
click at [43, 110] on span "Gestor de Pedidos" at bounding box center [34, 113] width 41 height 7
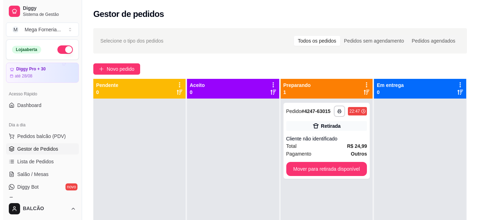
scroll to position [70, 0]
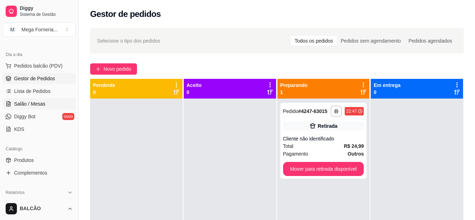
click at [31, 99] on link "Salão / Mesas" at bounding box center [39, 103] width 73 height 11
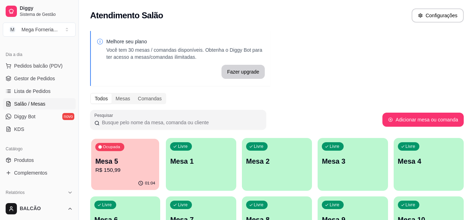
click at [122, 162] on p "Mesa 5" at bounding box center [125, 162] width 60 height 10
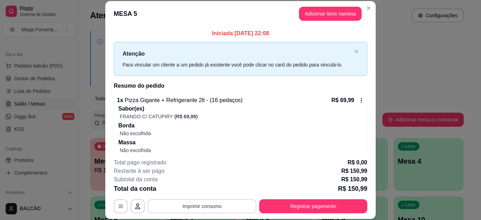
click at [212, 207] on button "Imprimir consumo" at bounding box center [202, 206] width 109 height 14
click at [211, 188] on button "IMPRESSORA" at bounding box center [200, 190] width 49 height 11
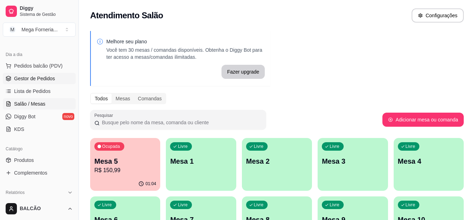
click at [31, 80] on span "Gestor de Pedidos" at bounding box center [34, 78] width 41 height 7
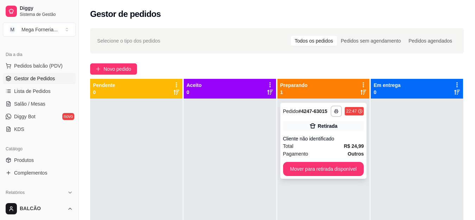
click at [303, 126] on div "Retirada" at bounding box center [323, 126] width 81 height 10
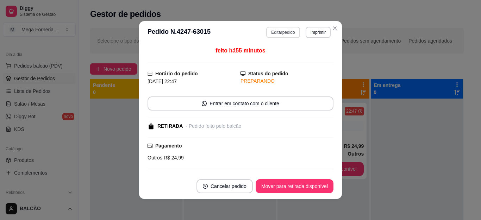
click at [279, 29] on button "Editar pedido" at bounding box center [282, 32] width 33 height 11
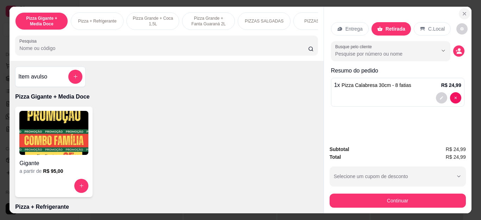
click at [463, 11] on icon "Close" at bounding box center [465, 14] width 6 height 6
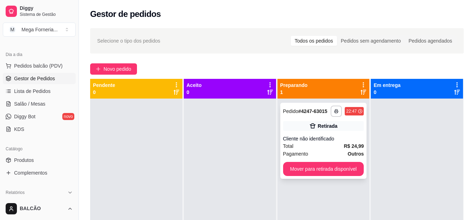
click at [327, 162] on div "**********" at bounding box center [323, 141] width 87 height 76
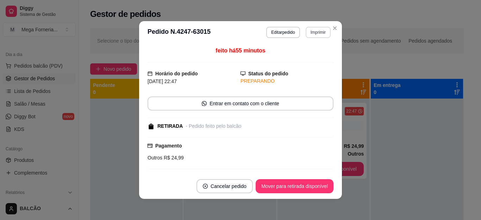
click at [309, 32] on button "Imprimir" at bounding box center [318, 32] width 25 height 11
click at [301, 58] on button "IMPRESSORA" at bounding box center [308, 53] width 41 height 9
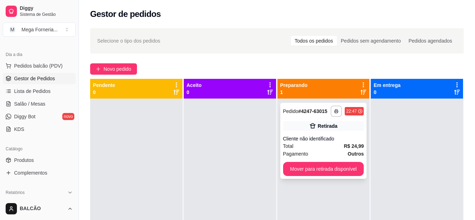
click at [334, 124] on div "Retirada" at bounding box center [323, 126] width 81 height 10
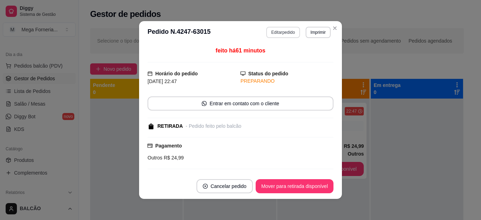
click at [266, 34] on button "Editar pedido" at bounding box center [282, 32] width 33 height 11
click at [334, 196] on button "Continuar" at bounding box center [398, 201] width 136 height 14
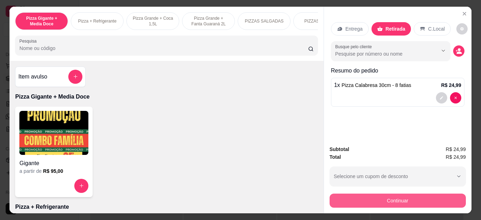
click at [359, 197] on button "Continuar" at bounding box center [398, 201] width 136 height 14
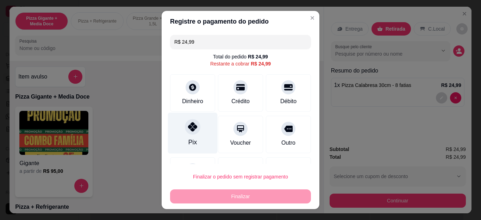
click at [179, 128] on div "Pix" at bounding box center [193, 133] width 50 height 41
type input "R$ 0,00"
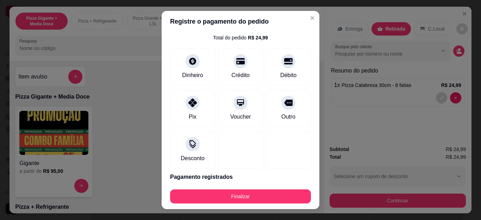
scroll to position [46, 0]
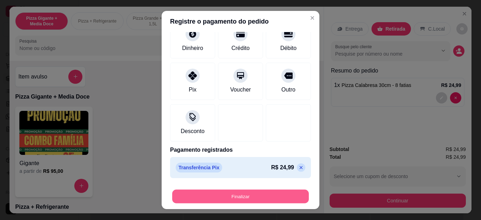
click at [194, 192] on button "Finalizar" at bounding box center [240, 197] width 137 height 14
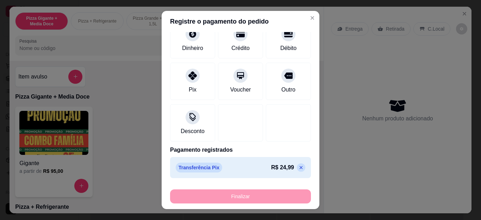
type input "0"
type input "-R$ 24,99"
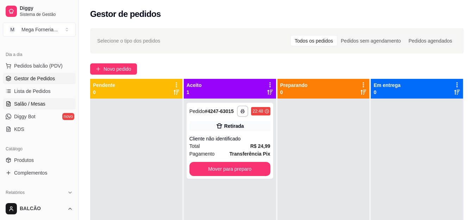
click at [30, 102] on span "Salão / Mesas" at bounding box center [29, 103] width 31 height 7
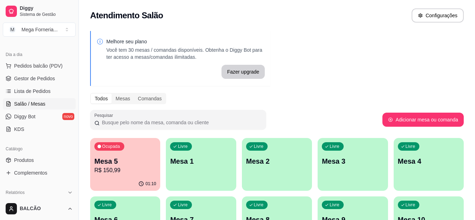
click at [122, 159] on p "Mesa 5" at bounding box center [125, 161] width 62 height 10
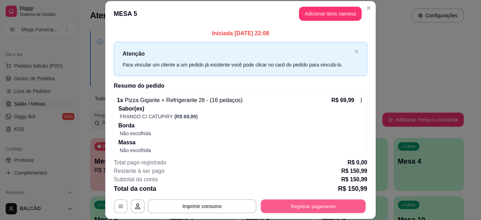
click at [279, 205] on button "Registrar pagamento" at bounding box center [313, 206] width 105 height 14
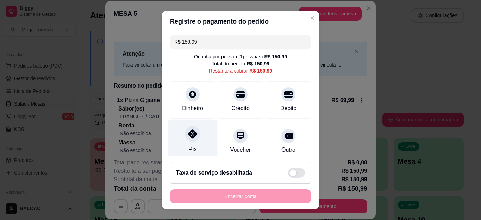
click at [196, 129] on div "Pix" at bounding box center [193, 140] width 50 height 41
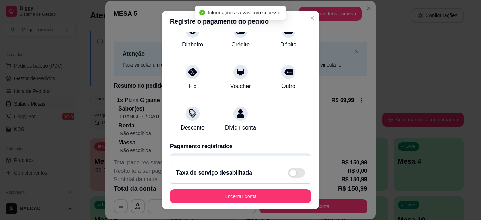
type input "R$ 0,00"
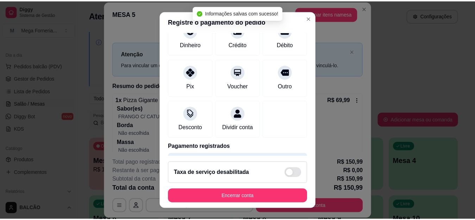
scroll to position [50, 0]
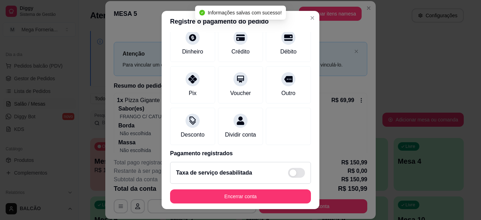
click at [232, 192] on button "Encerrar conta" at bounding box center [240, 197] width 141 height 14
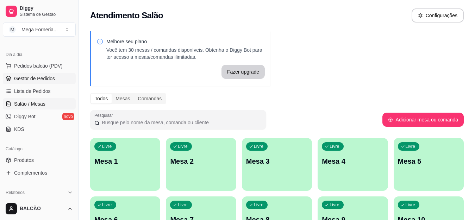
click at [28, 76] on span "Gestor de Pedidos" at bounding box center [34, 78] width 41 height 7
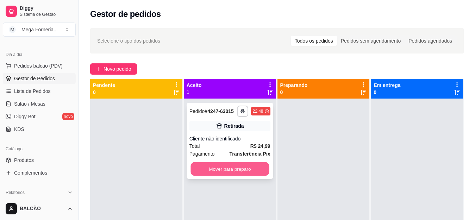
click at [222, 169] on button "Mover para preparo" at bounding box center [230, 169] width 79 height 14
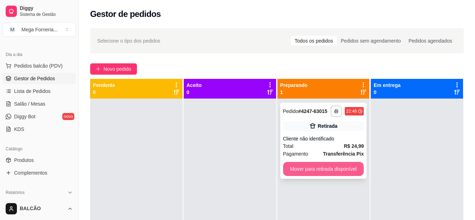
click at [304, 171] on button "Mover para retirada disponível" at bounding box center [323, 169] width 81 height 14
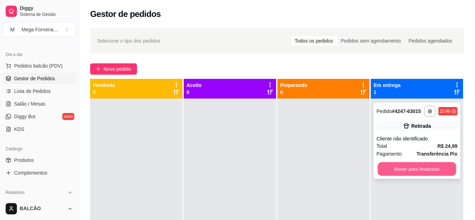
click at [413, 168] on button "Mover para finalizado" at bounding box center [417, 169] width 79 height 14
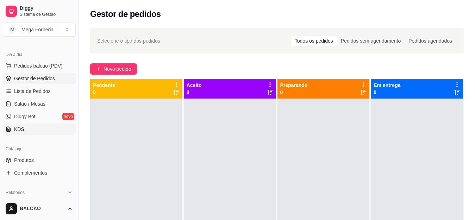
scroll to position [176, 0]
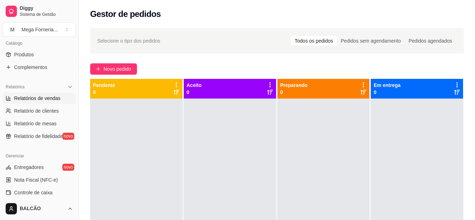
click at [32, 98] on span "Relatórios de vendas" at bounding box center [37, 98] width 47 height 7
select select "ALL"
select select "0"
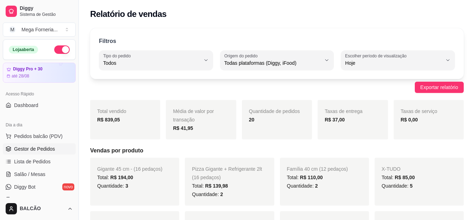
click at [30, 150] on span "Gestor de Pedidos" at bounding box center [34, 148] width 41 height 7
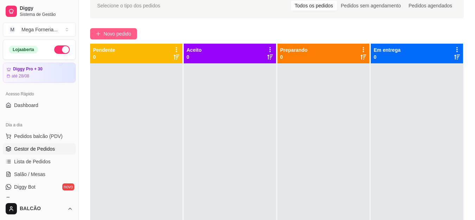
click at [114, 32] on span "Novo pedido" at bounding box center [118, 34] width 28 height 8
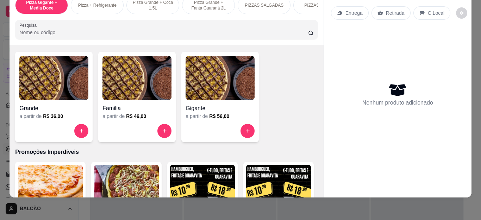
scroll to position [564, 0]
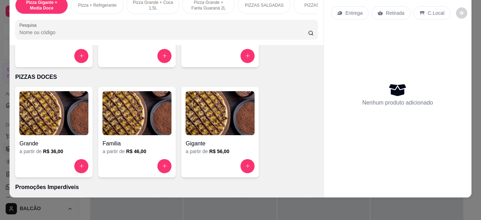
click at [83, 159] on div at bounding box center [53, 166] width 69 height 14
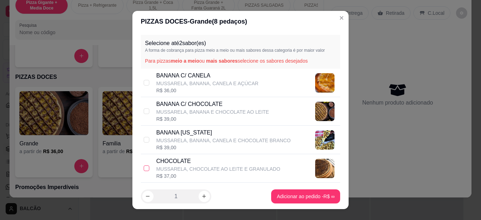
click at [145, 165] on label at bounding box center [147, 169] width 6 height 8
click at [145, 166] on input "checkbox" at bounding box center [147, 169] width 6 height 6
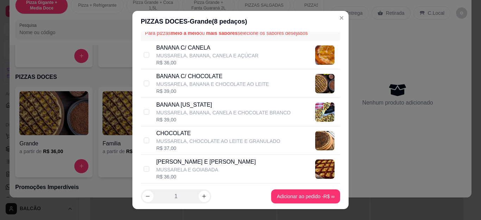
scroll to position [35, 0]
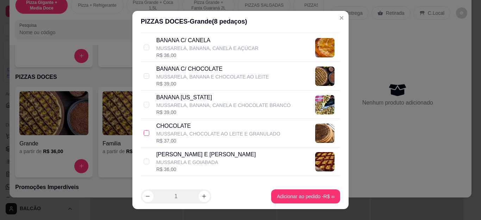
click at [145, 136] on input "checkbox" at bounding box center [147, 133] width 6 height 6
checkbox input "true"
click at [141, 155] on div "ROMEU E [PERSON_NAME] E GOIABADA R$ 36,00" at bounding box center [241, 162] width 200 height 29
checkbox input "true"
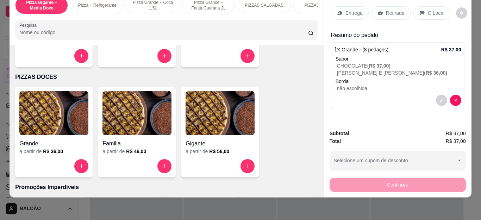
click at [379, 10] on icon at bounding box center [381, 13] width 6 height 6
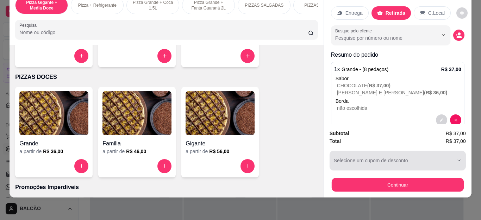
click at [367, 178] on button "Continuar" at bounding box center [397, 185] width 132 height 14
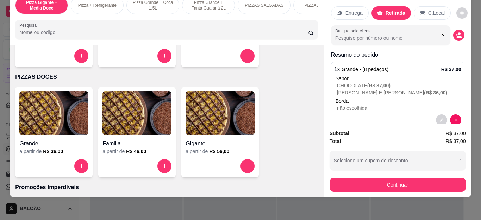
click at [281, 136] on div "Outro" at bounding box center [289, 133] width 50 height 41
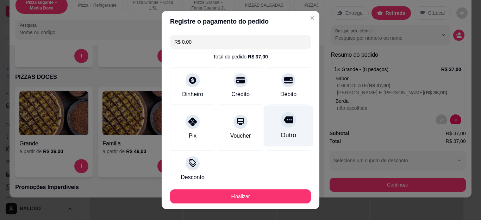
type input "R$ 0,00"
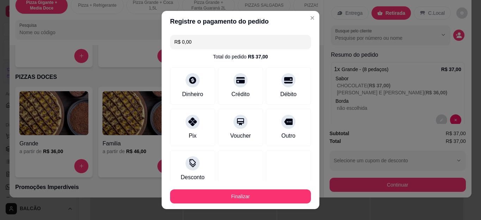
scroll to position [46, 0]
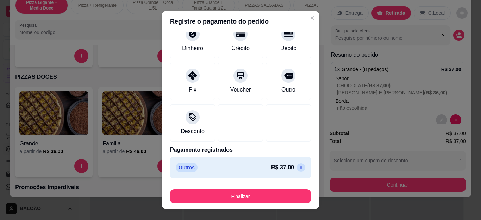
click at [264, 187] on div "Finalizar" at bounding box center [240, 195] width 141 height 17
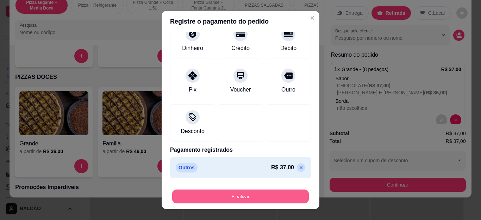
click at [262, 192] on button "Finalizar" at bounding box center [240, 197] width 137 height 14
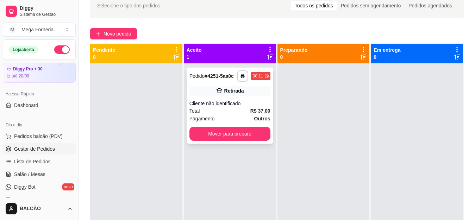
click at [222, 113] on div "Total R$ 37,00" at bounding box center [230, 111] width 81 height 8
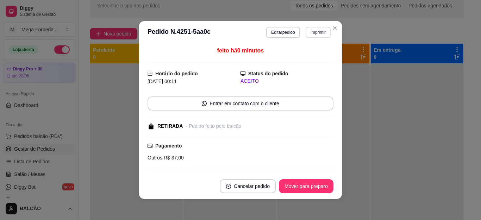
click at [309, 32] on button "Imprimir" at bounding box center [318, 32] width 25 height 11
click at [297, 58] on button "IMPRESSORA" at bounding box center [308, 53] width 41 height 9
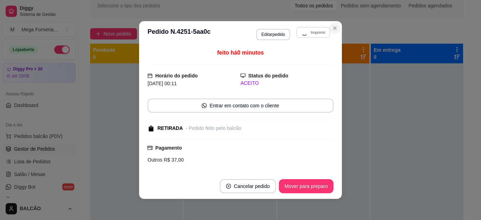
click at [334, 24] on button "Close" at bounding box center [334, 28] width 11 height 11
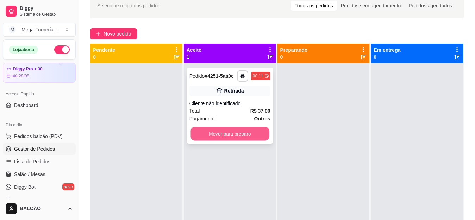
click at [211, 136] on button "Mover para preparo" at bounding box center [230, 134] width 79 height 14
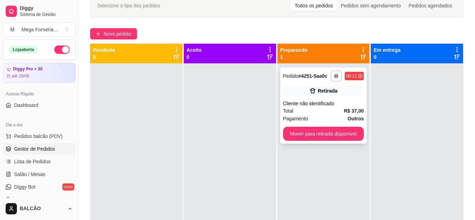
click at [334, 92] on div "Retirada" at bounding box center [323, 91] width 81 height 10
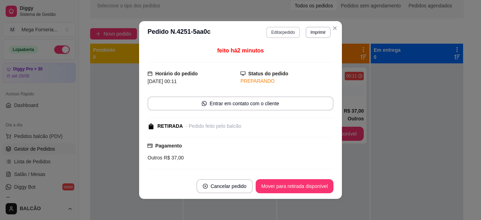
click at [280, 35] on button "Editar pedido" at bounding box center [282, 32] width 33 height 11
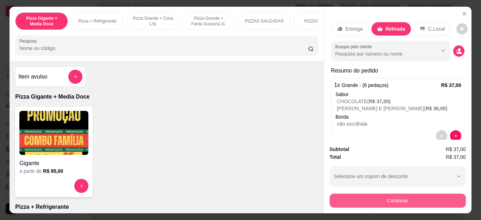
click at [352, 204] on button "Continuar" at bounding box center [398, 201] width 136 height 14
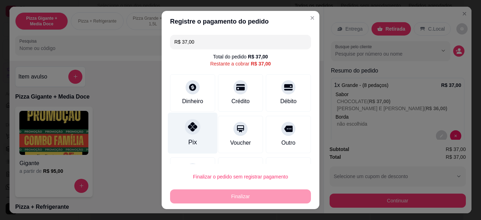
click at [189, 134] on div at bounding box center [193, 127] width 16 height 16
type input "R$ 0,00"
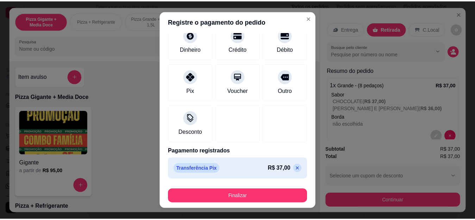
scroll to position [46, 0]
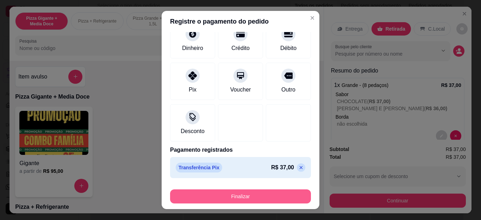
click at [225, 198] on button "Finalizar" at bounding box center [240, 197] width 141 height 14
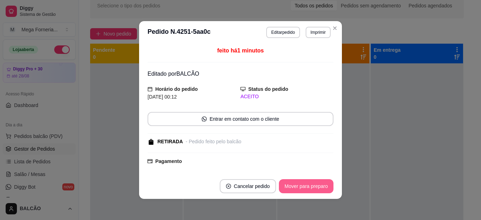
click at [298, 188] on button "Mover para preparo" at bounding box center [306, 186] width 55 height 14
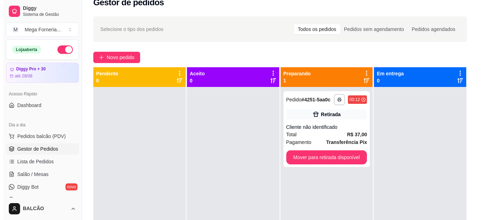
scroll to position [0, 0]
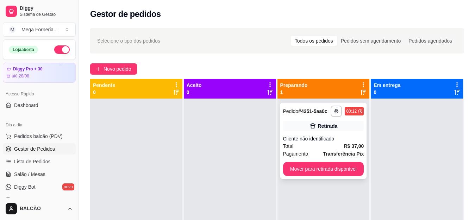
click at [312, 130] on div "Retirada" at bounding box center [323, 126] width 81 height 10
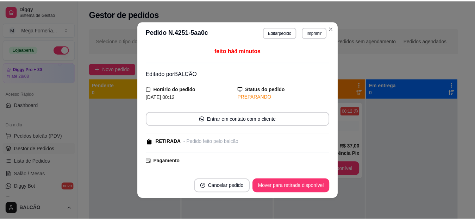
scroll to position [135, 0]
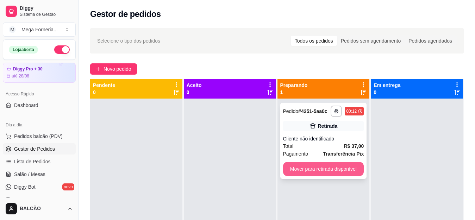
click at [326, 171] on button "Mover para retirada disponível" at bounding box center [323, 169] width 81 height 14
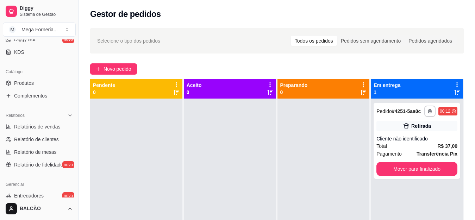
scroll to position [176, 0]
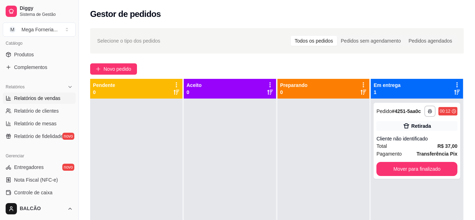
click at [19, 104] on link "Relatórios de vendas" at bounding box center [39, 98] width 73 height 11
select select "ALL"
select select "0"
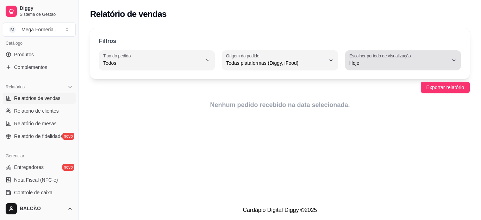
click at [379, 58] on label "Escolher período de visualização" at bounding box center [381, 56] width 64 height 6
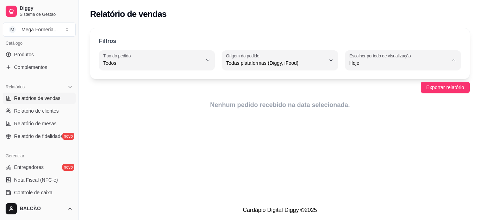
click at [373, 90] on span "Ontem" at bounding box center [400, 91] width 94 height 7
type input "1"
select select "1"
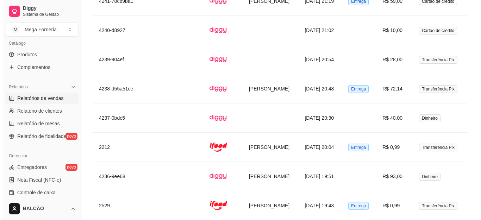
scroll to position [1047, 0]
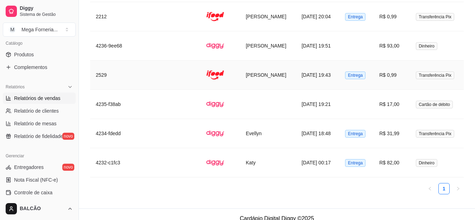
click at [240, 75] on td "[PERSON_NAME]" at bounding box center [268, 75] width 56 height 29
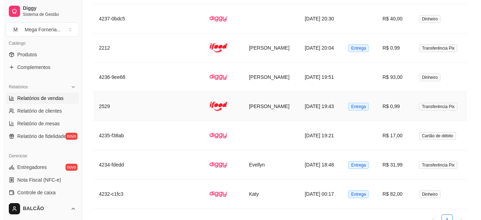
scroll to position [1003, 0]
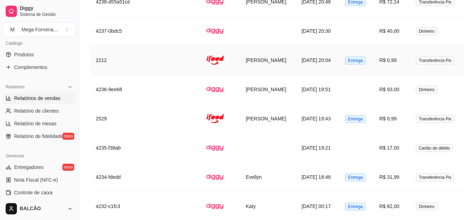
click at [262, 55] on td "[PERSON_NAME]" at bounding box center [268, 60] width 56 height 29
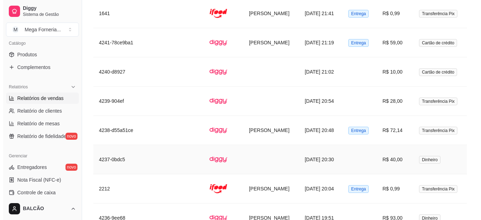
scroll to position [862, 0]
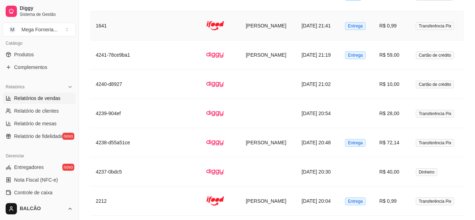
click at [246, 24] on td "[PERSON_NAME]" at bounding box center [268, 25] width 56 height 29
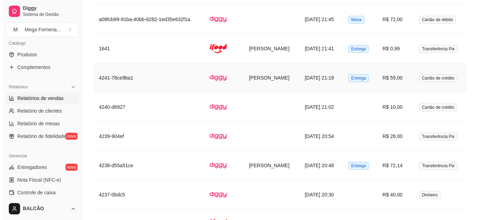
scroll to position [827, 0]
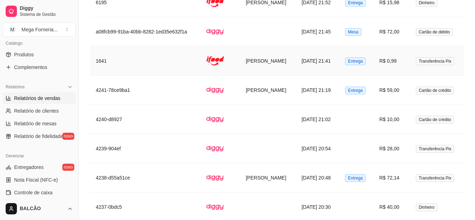
click at [285, 52] on td "[PERSON_NAME]" at bounding box center [268, 61] width 56 height 29
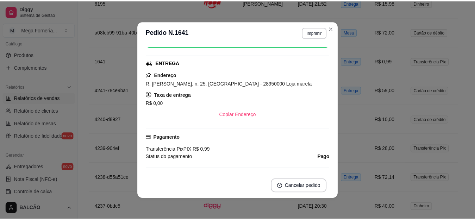
scroll to position [100, 0]
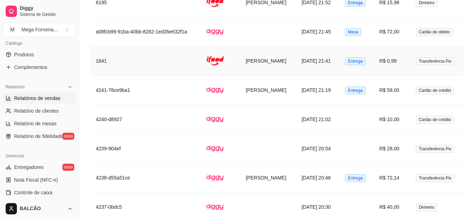
click at [264, 60] on td "[PERSON_NAME]" at bounding box center [268, 61] width 56 height 29
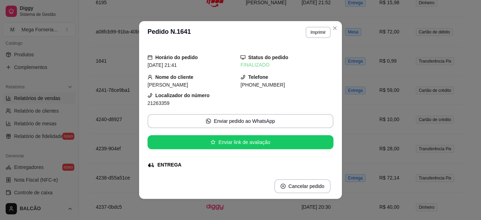
click at [334, 22] on header "**********" at bounding box center [240, 32] width 203 height 23
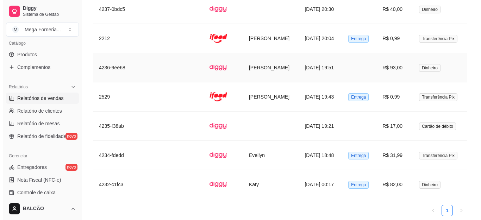
scroll to position [1047, 0]
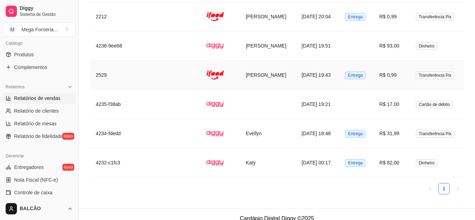
click at [252, 73] on td "[PERSON_NAME]" at bounding box center [268, 75] width 56 height 29
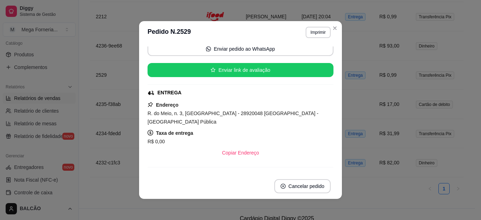
scroll to position [70, 0]
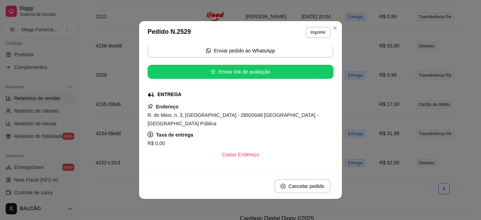
click at [337, 26] on header "**********" at bounding box center [240, 32] width 203 height 23
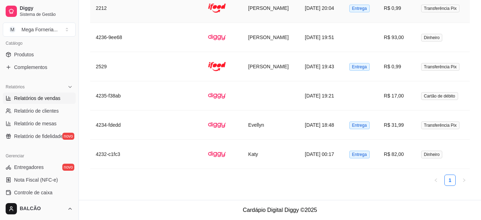
scroll to position [1038, 0]
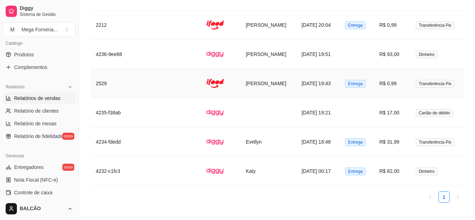
click at [240, 72] on td "[PERSON_NAME]" at bounding box center [268, 83] width 56 height 29
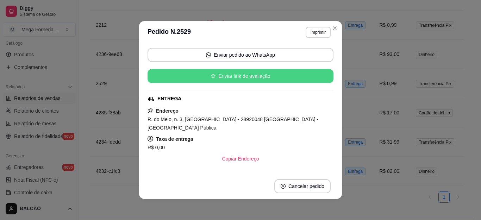
scroll to position [70, 0]
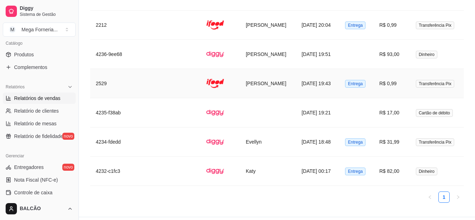
click at [253, 73] on td "[PERSON_NAME]" at bounding box center [268, 83] width 56 height 29
click at [243, 69] on td "[PERSON_NAME]" at bounding box center [268, 83] width 56 height 29
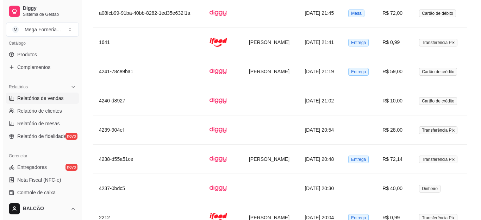
scroll to position [835, 0]
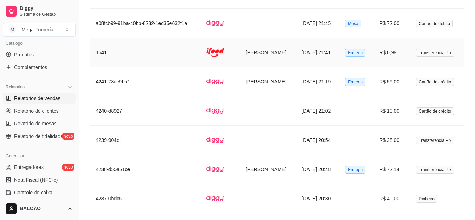
click at [240, 51] on td "[PERSON_NAME]" at bounding box center [268, 52] width 56 height 29
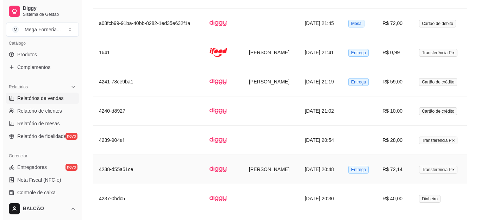
scroll to position [870, 0]
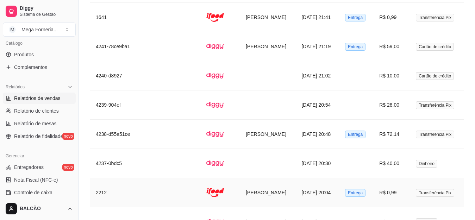
click at [243, 182] on td "[PERSON_NAME]" at bounding box center [268, 192] width 56 height 29
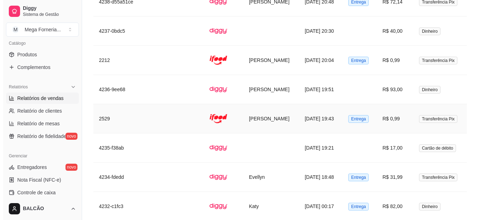
scroll to position [1011, 0]
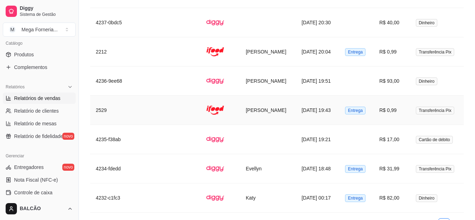
click at [240, 103] on td "[PERSON_NAME]" at bounding box center [268, 110] width 56 height 29
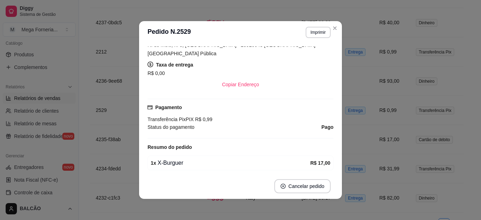
scroll to position [141, 0]
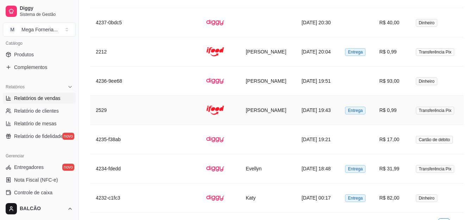
click at [241, 99] on td "[PERSON_NAME]" at bounding box center [268, 110] width 56 height 29
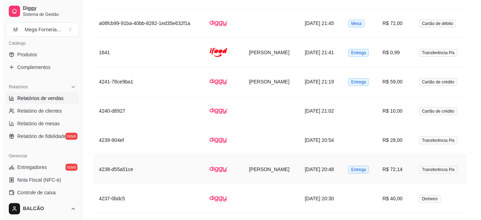
scroll to position [765, 0]
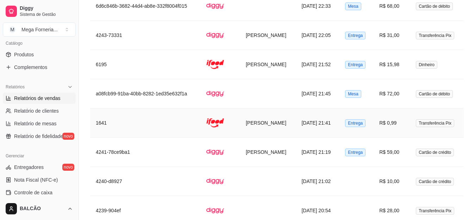
click at [240, 109] on td "[PERSON_NAME]" at bounding box center [268, 123] width 56 height 29
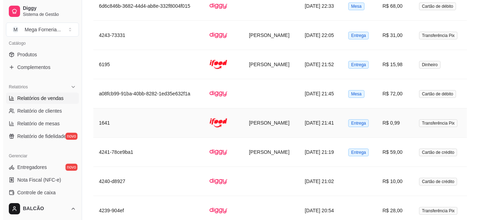
scroll to position [730, 0]
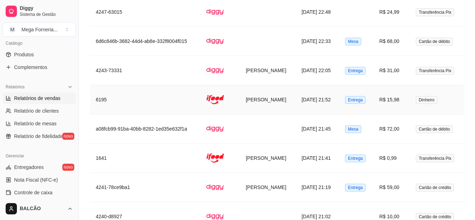
click at [244, 94] on td "[PERSON_NAME]" at bounding box center [268, 99] width 56 height 29
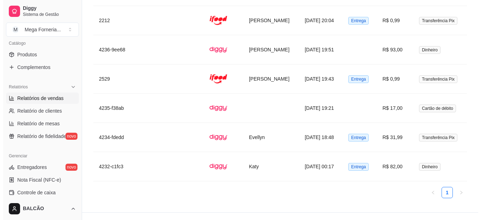
scroll to position [1047, 0]
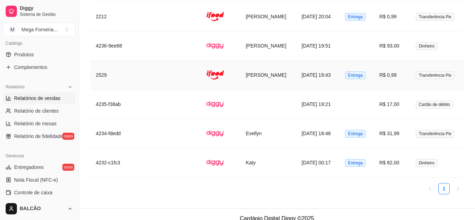
click at [254, 67] on td "[PERSON_NAME]" at bounding box center [268, 75] width 56 height 29
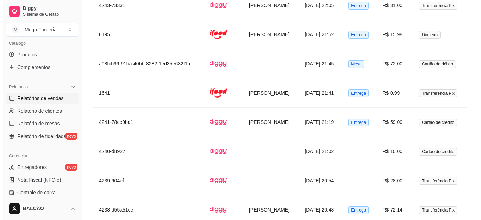
scroll to position [792, 0]
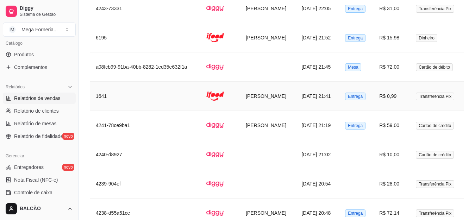
click at [240, 83] on td "[PERSON_NAME]" at bounding box center [268, 96] width 56 height 29
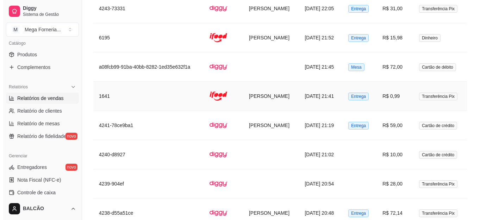
scroll to position [721, 0]
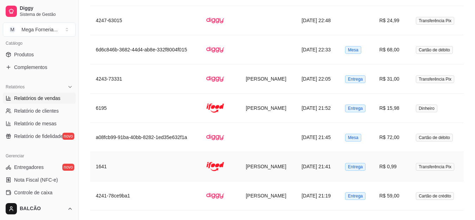
click at [240, 160] on td "[PERSON_NAME]" at bounding box center [268, 166] width 56 height 29
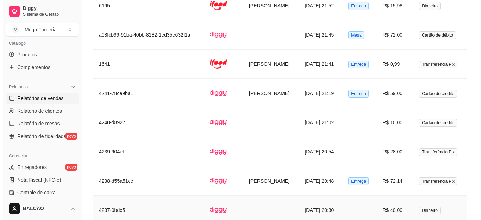
scroll to position [765, 0]
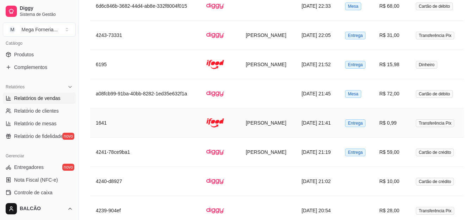
click at [240, 114] on td "[PERSON_NAME]" at bounding box center [268, 123] width 56 height 29
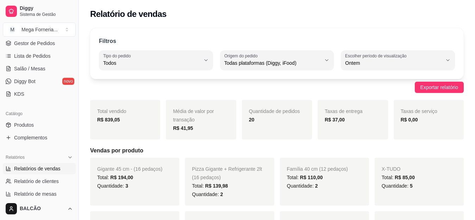
scroll to position [0, 0]
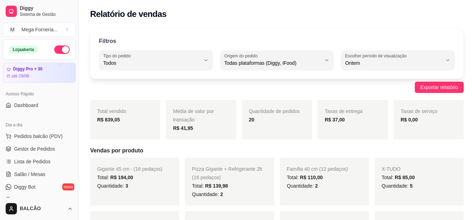
click at [21, 150] on span "Gestor de Pedidos" at bounding box center [34, 148] width 41 height 7
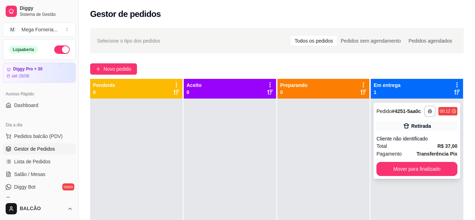
click at [422, 126] on div "Retirada" at bounding box center [421, 126] width 20 height 7
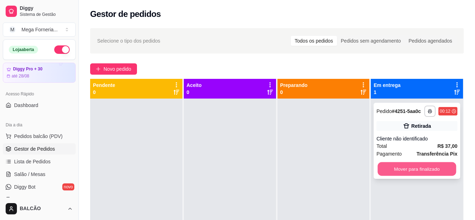
click at [399, 170] on button "Mover para finalizado" at bounding box center [417, 169] width 79 height 14
